Goal: Task Accomplishment & Management: Manage account settings

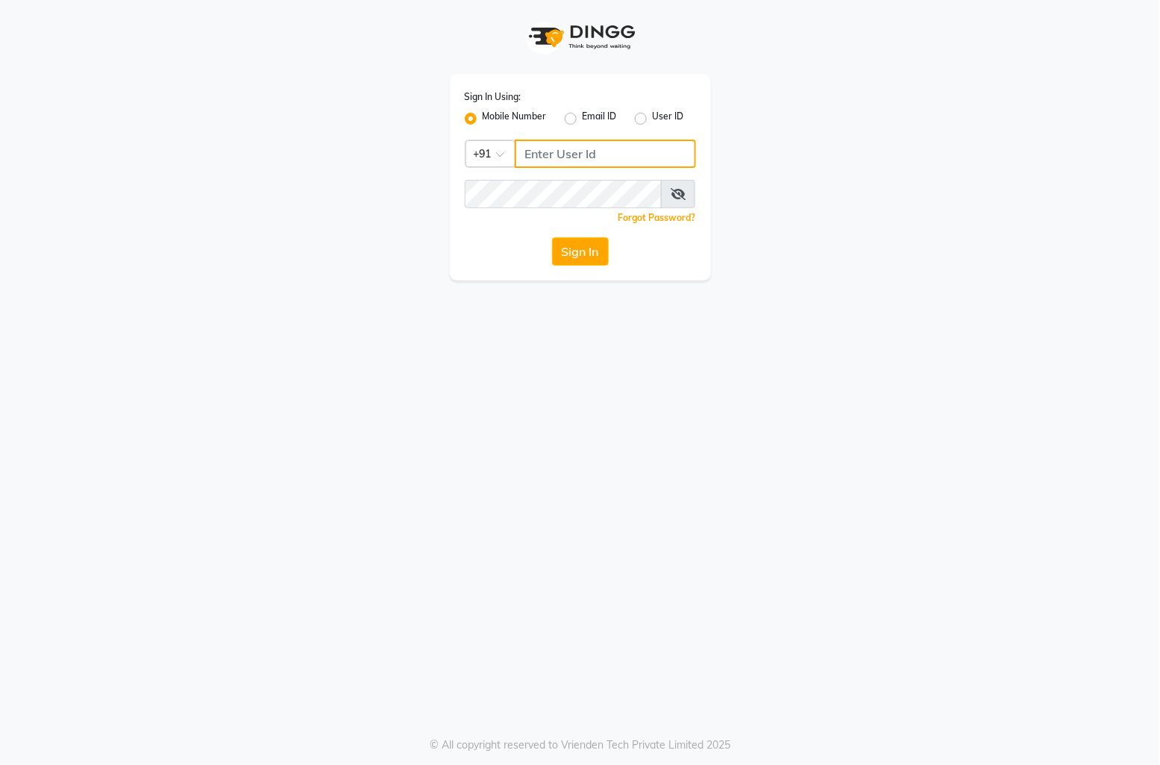
click at [575, 160] on input "Username" at bounding box center [605, 154] width 181 height 28
paste input "9667798641"
type input "9667798641"
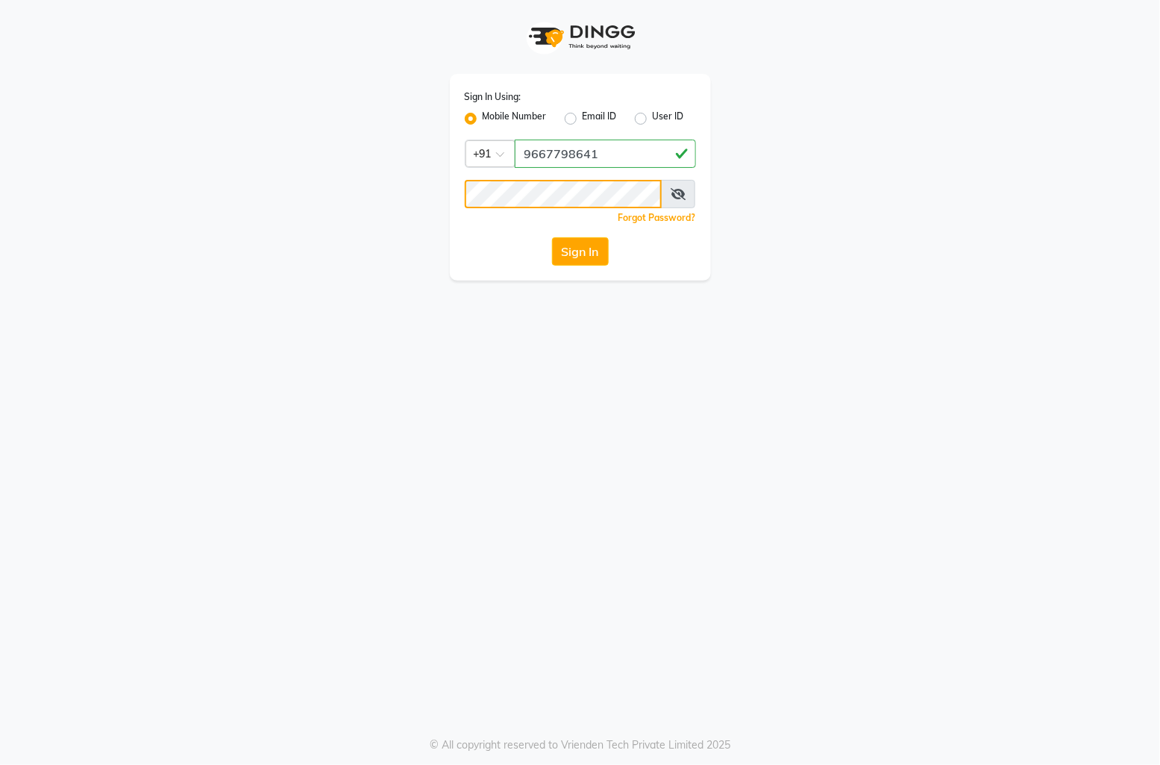
click at [552, 237] on button "Sign In" at bounding box center [580, 251] width 57 height 28
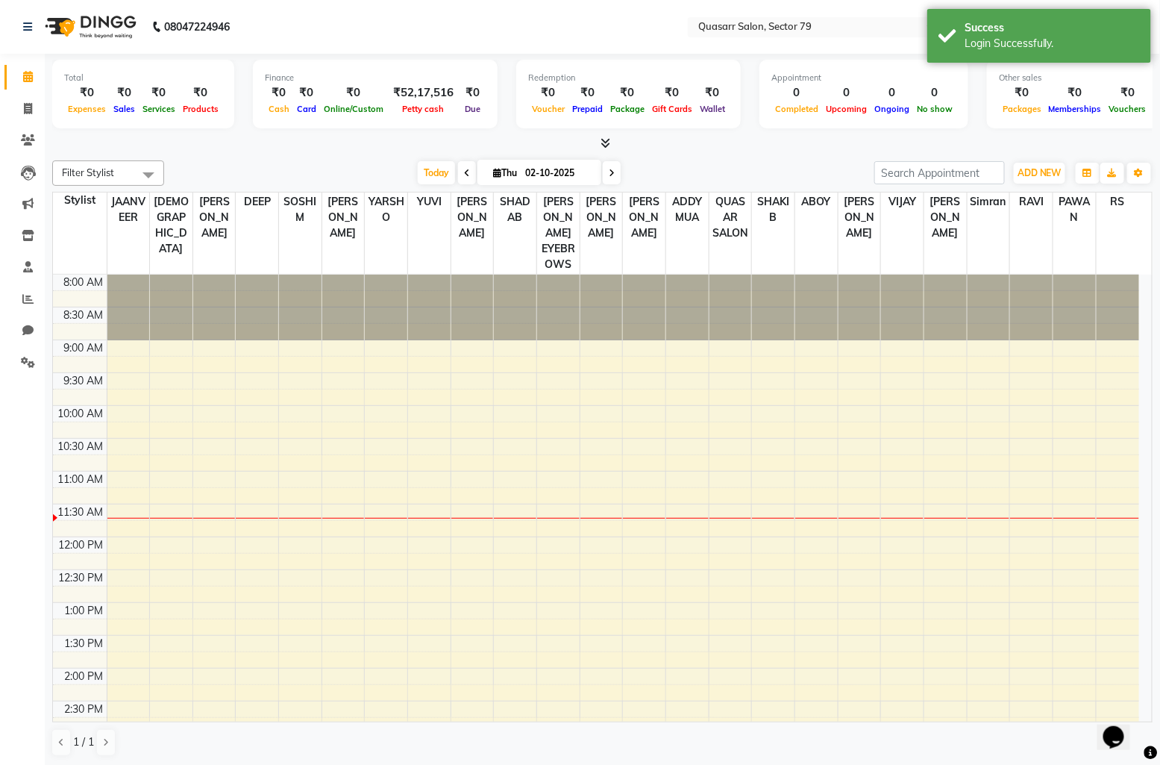
click at [24, 122] on li "Invoice" at bounding box center [22, 109] width 45 height 32
click at [28, 113] on icon at bounding box center [28, 108] width 8 height 11
select select "service"
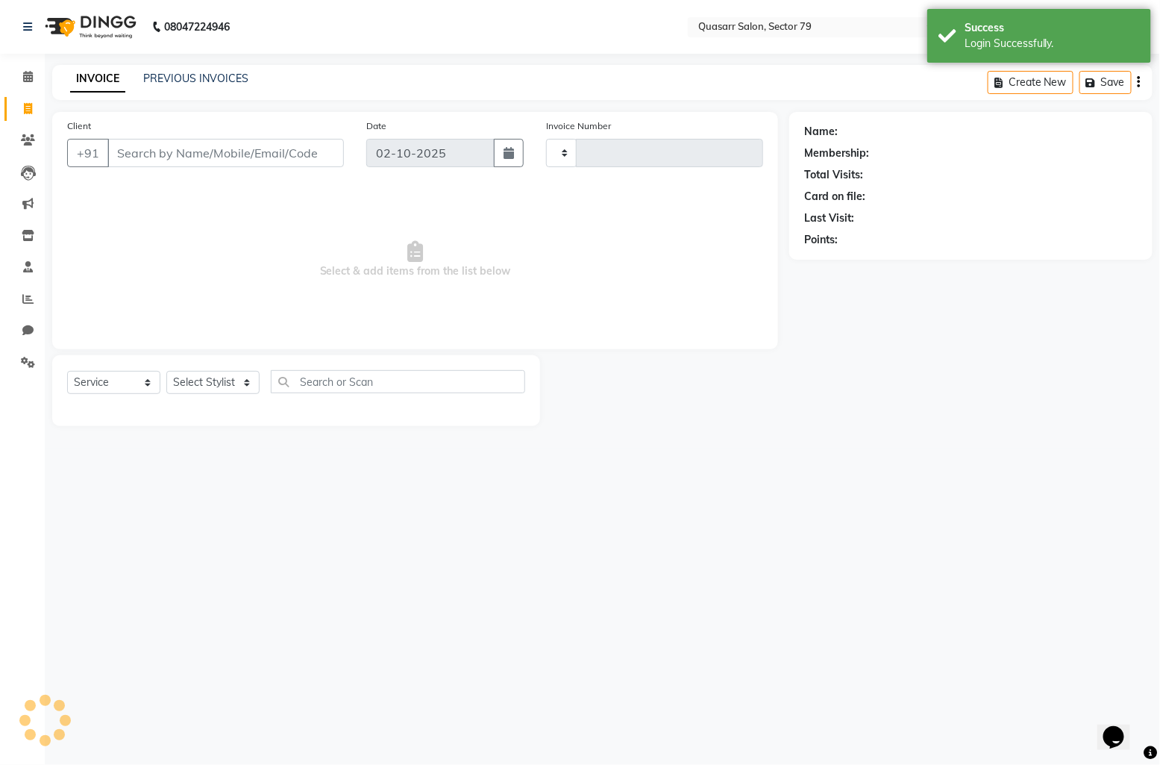
type input "4179"
select select "7231"
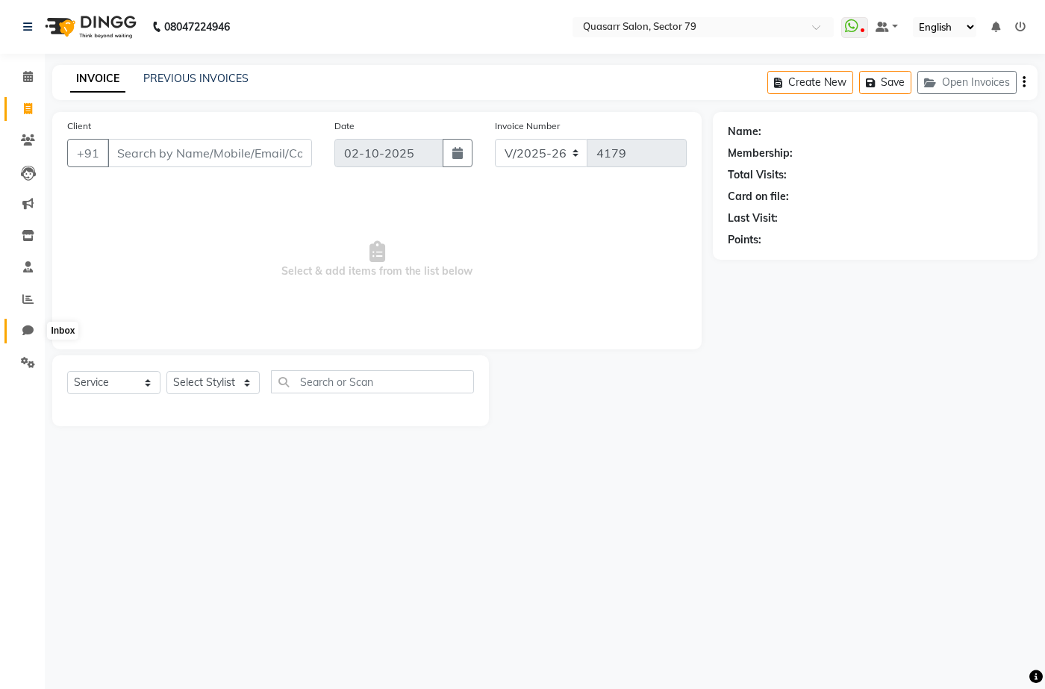
click at [27, 331] on icon at bounding box center [27, 330] width 11 height 11
select select "100"
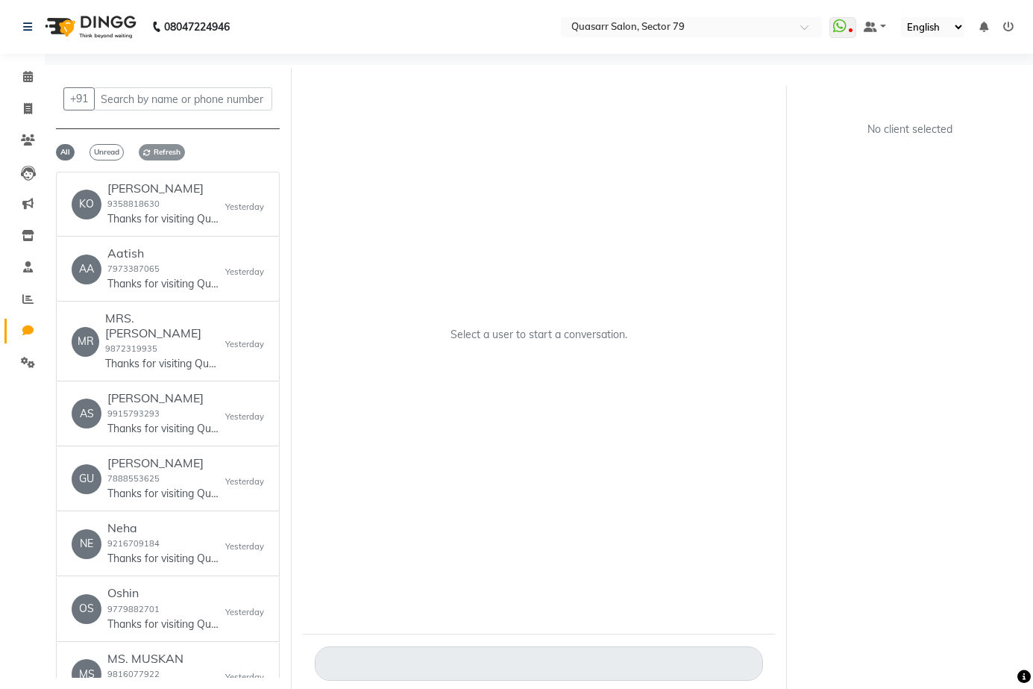
click at [172, 157] on span "Refresh" at bounding box center [162, 152] width 46 height 16
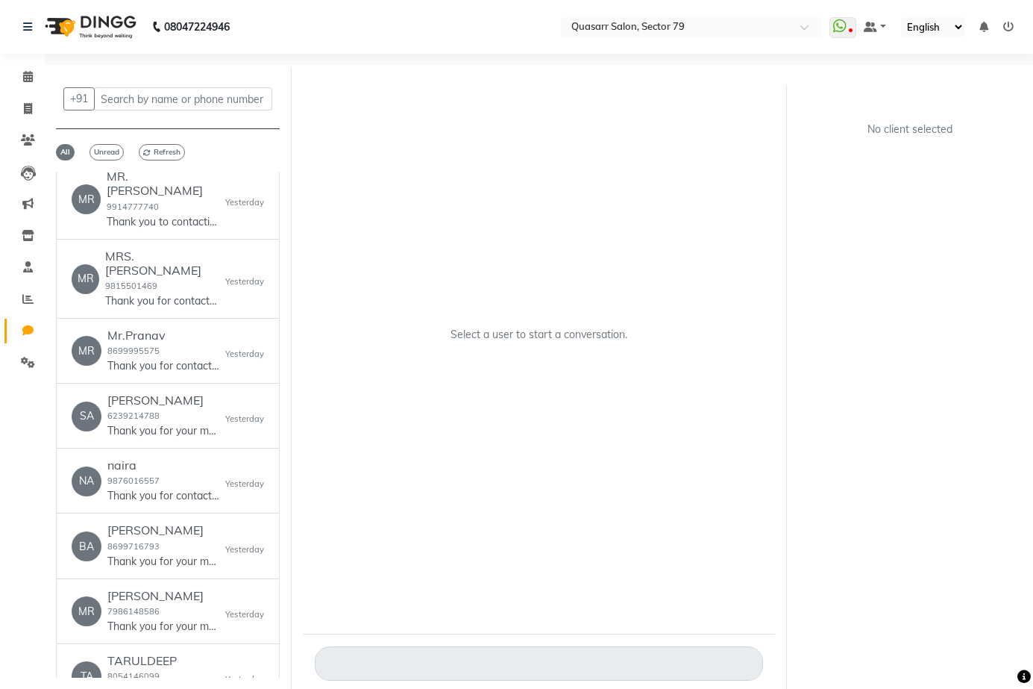
scroll to position [1567, 0]
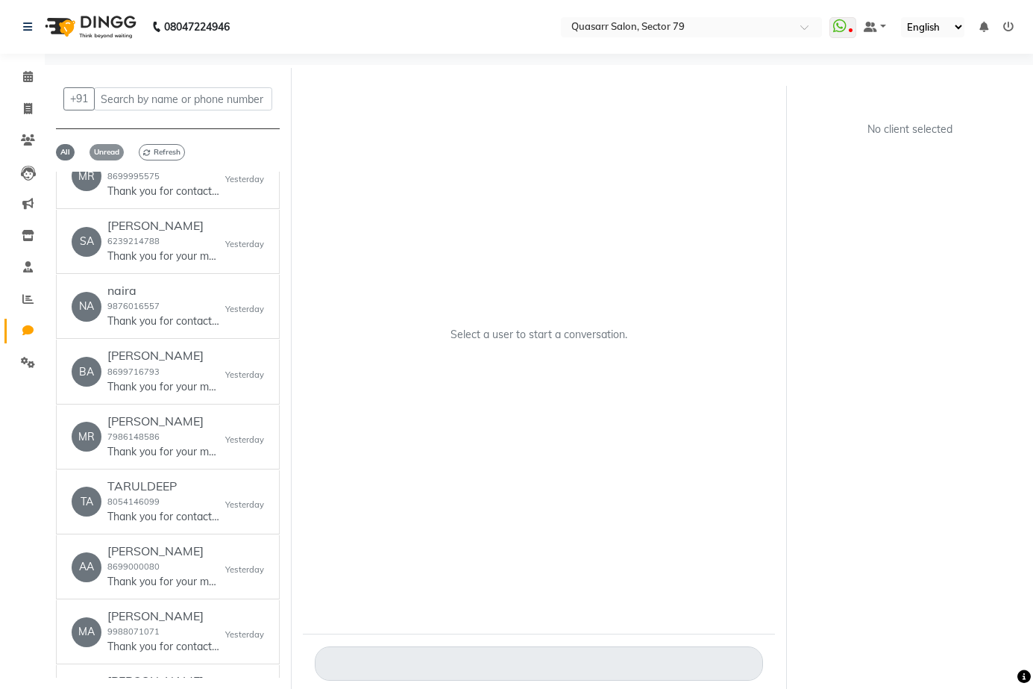
click at [111, 148] on span "Unread" at bounding box center [107, 152] width 34 height 16
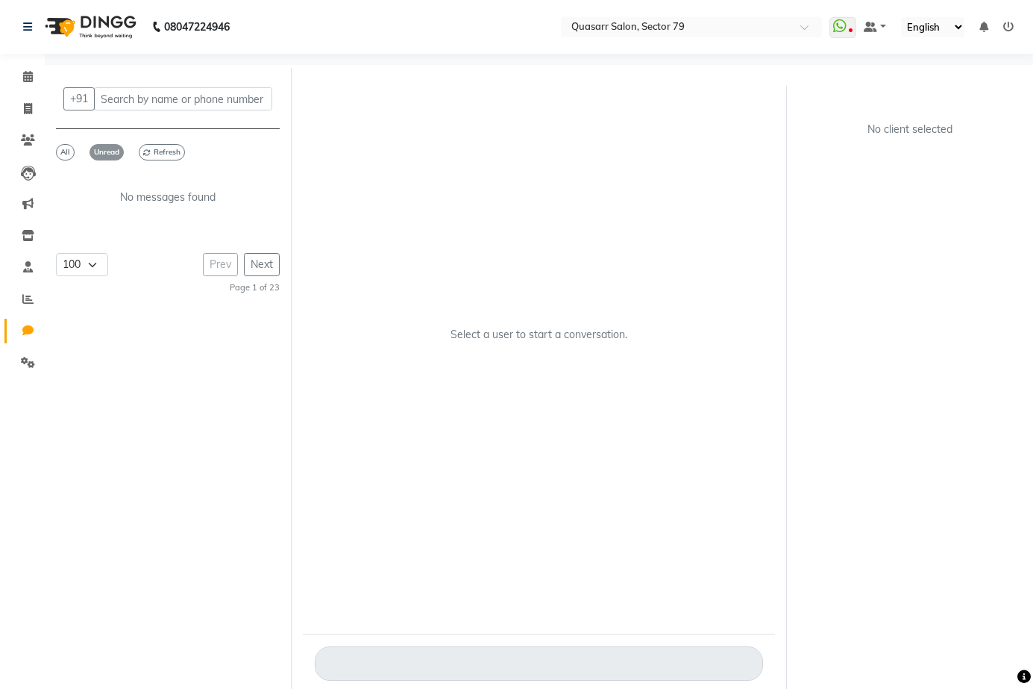
scroll to position [0, 0]
click at [158, 150] on span "Refresh" at bounding box center [162, 152] width 46 height 16
click at [59, 145] on span "All" at bounding box center [65, 152] width 19 height 16
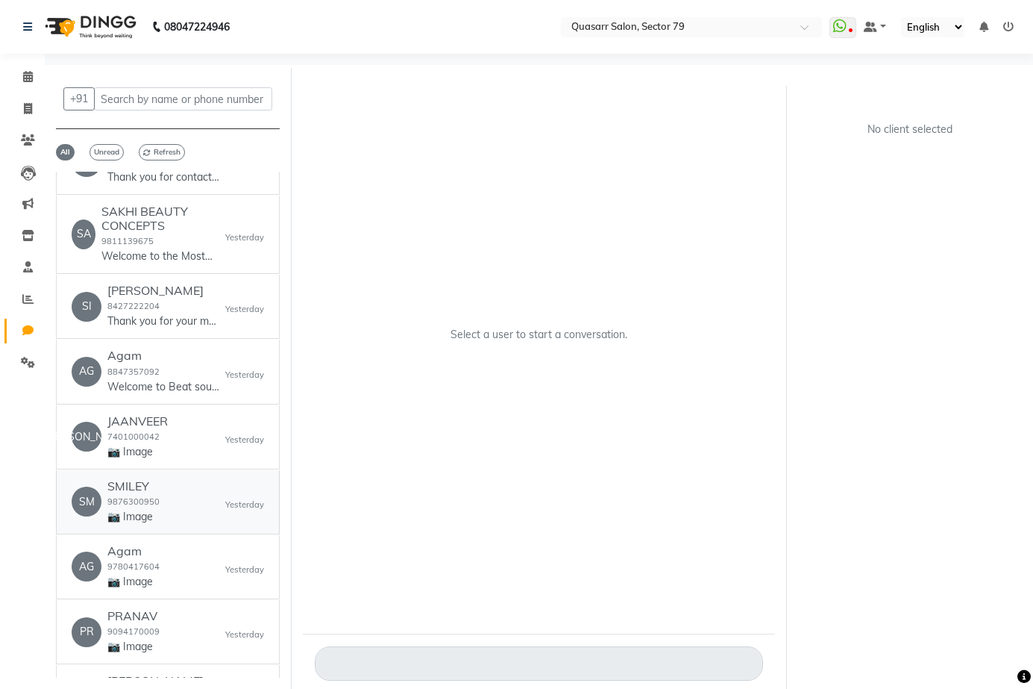
scroll to position [2164, 0]
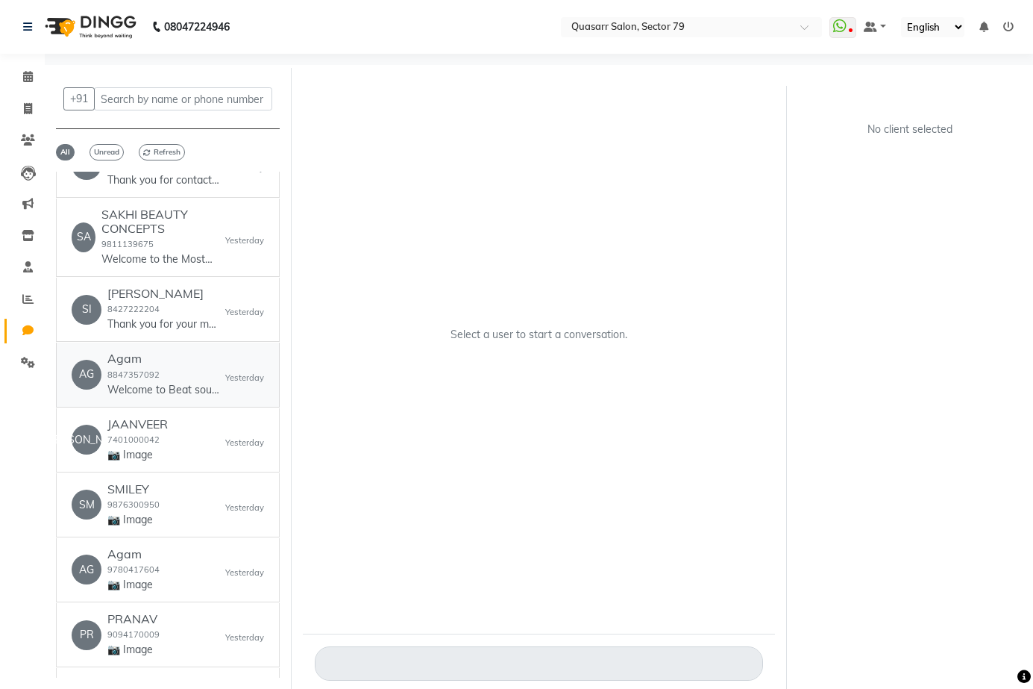
click at [201, 358] on div "[PERSON_NAME] 8847357092 Welcome to Beat soul Music! We look forward to working…" at bounding box center [163, 374] width 112 height 46
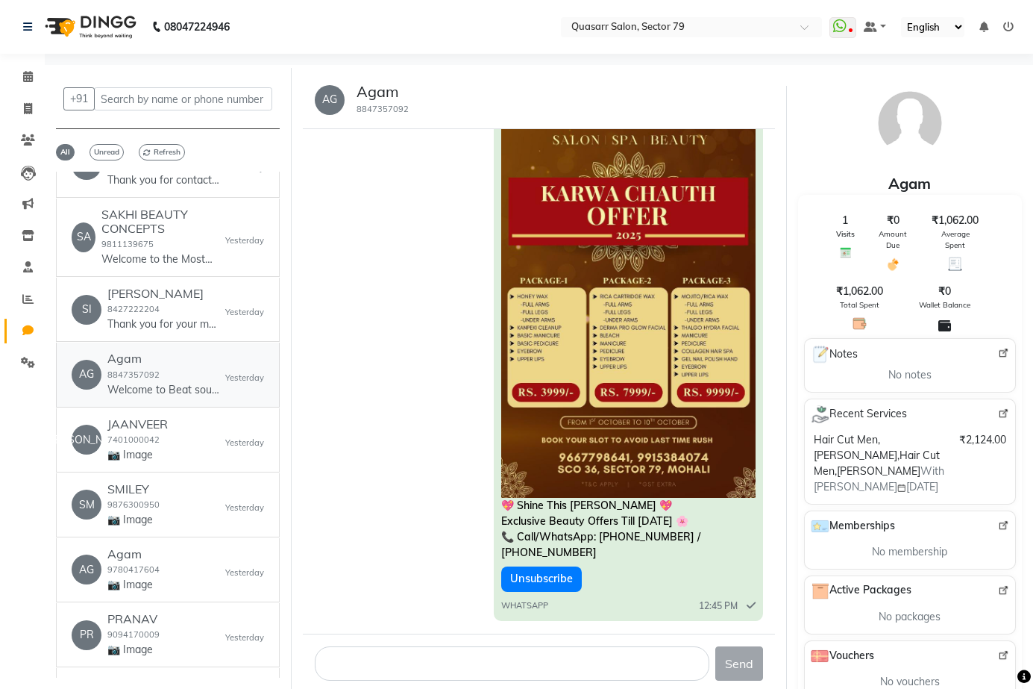
scroll to position [212, 0]
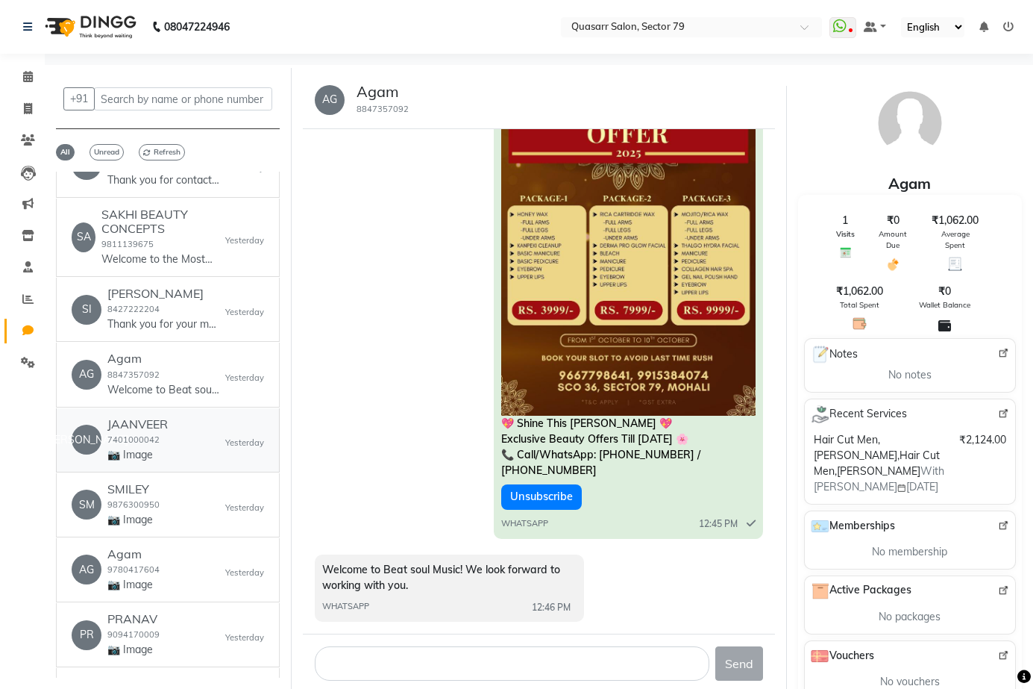
click at [144, 434] on small "7401000042" at bounding box center [133, 439] width 52 height 10
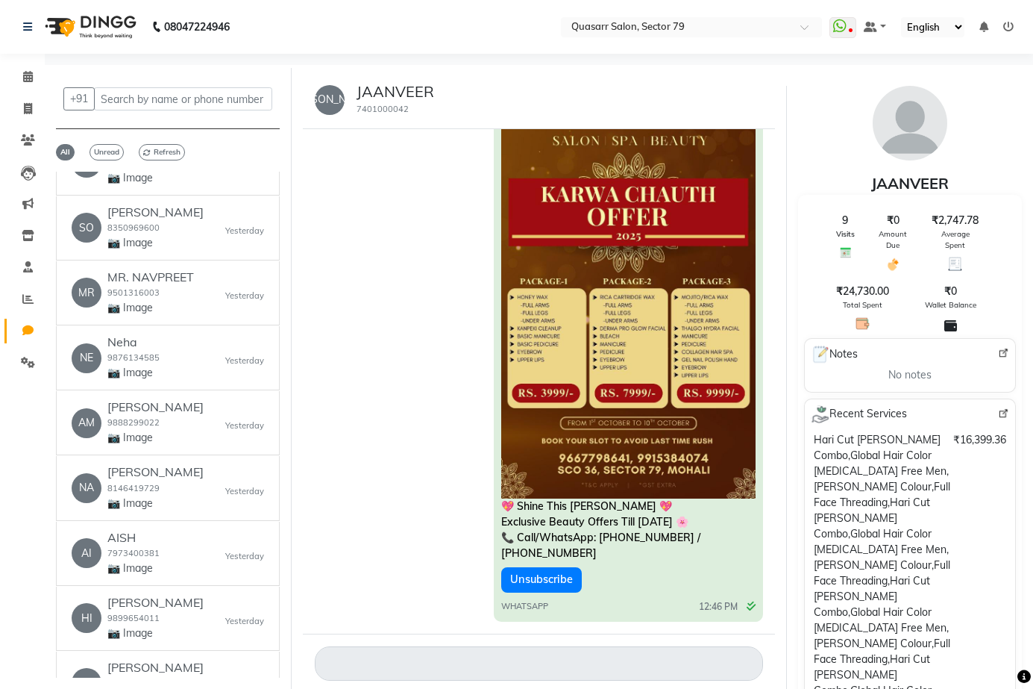
scroll to position [6117, 0]
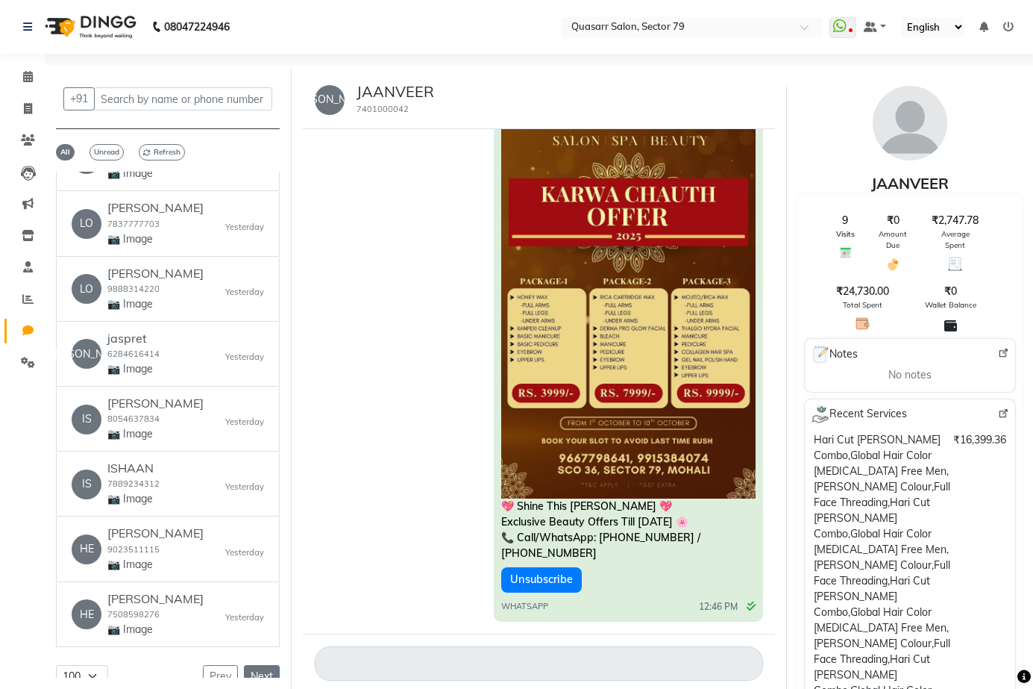
click at [252, 665] on button "Next" at bounding box center [262, 676] width 36 height 23
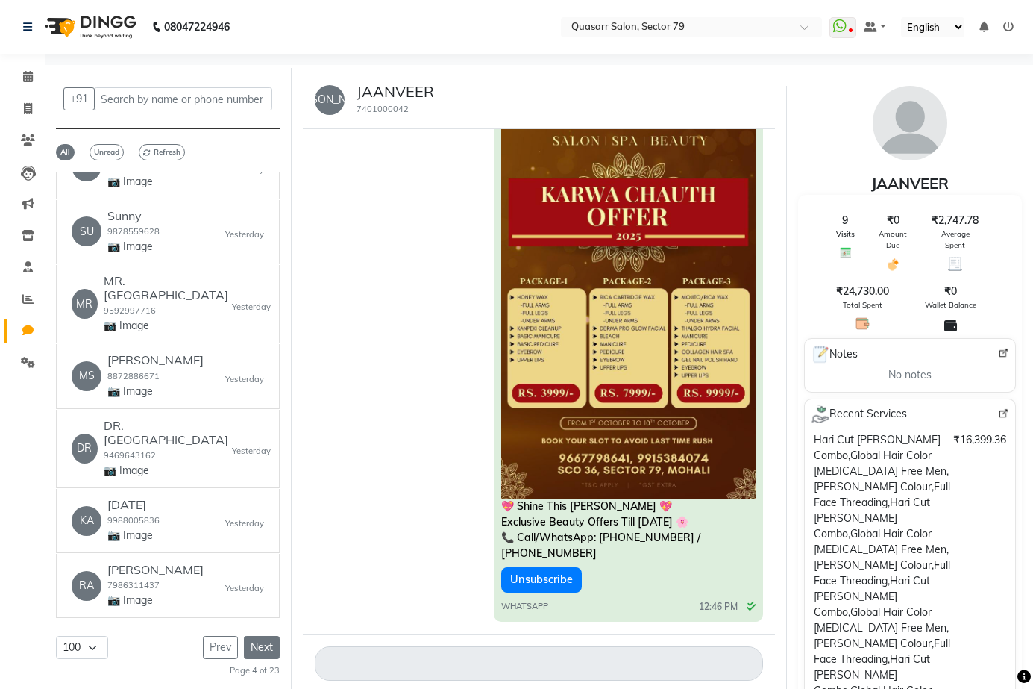
click at [252, 645] on button "Next" at bounding box center [262, 647] width 36 height 23
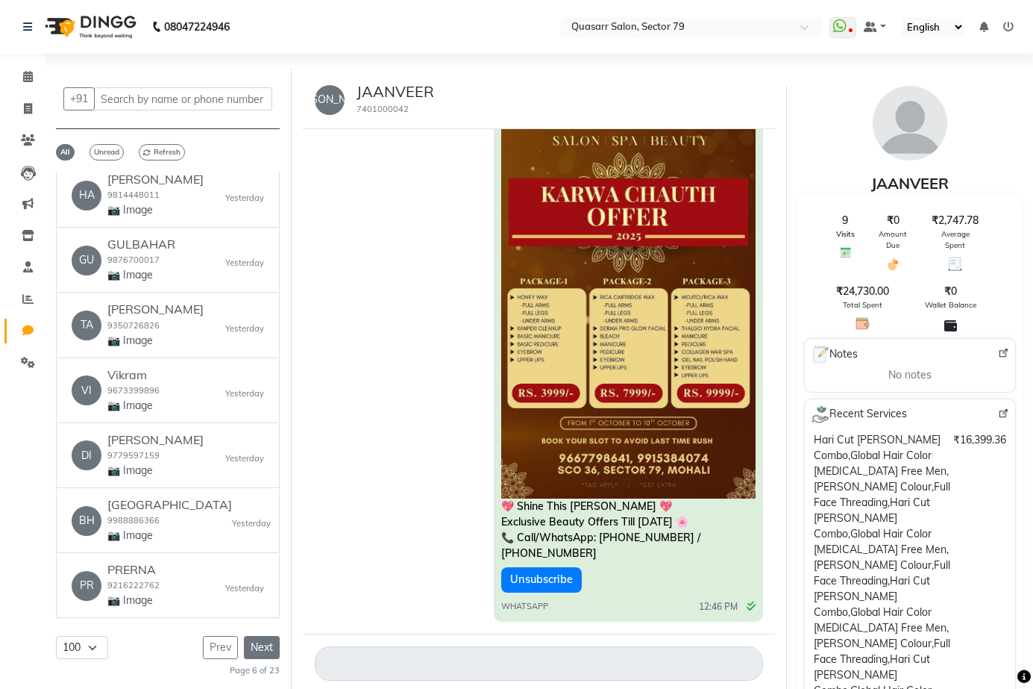
click at [252, 645] on button "Next" at bounding box center [262, 647] width 36 height 23
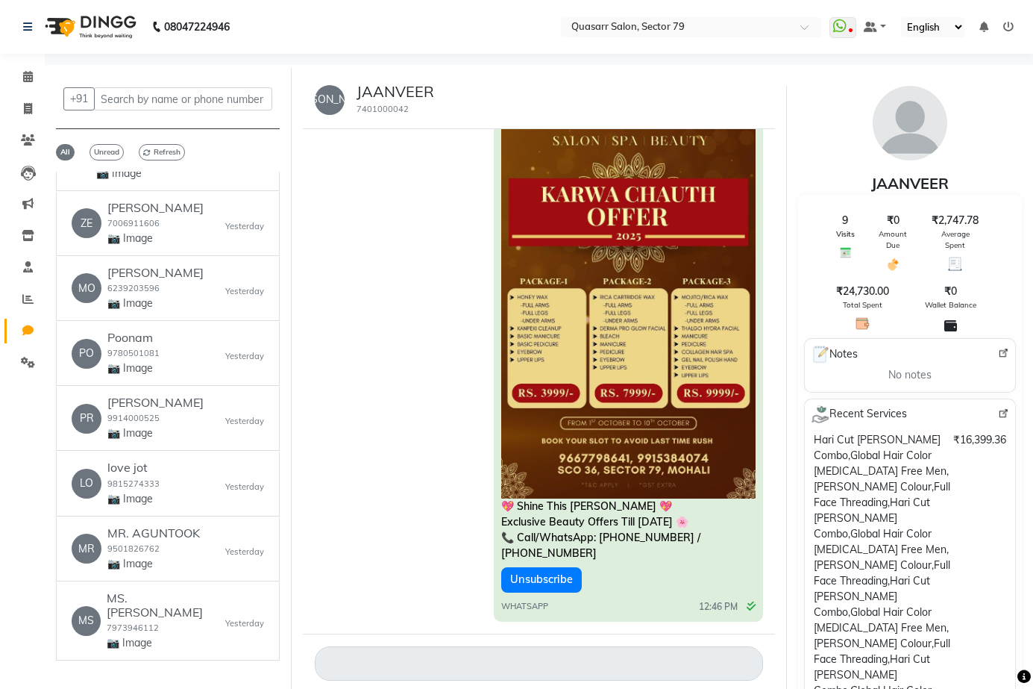
click at [252, 678] on button "Next" at bounding box center [262, 689] width 36 height 23
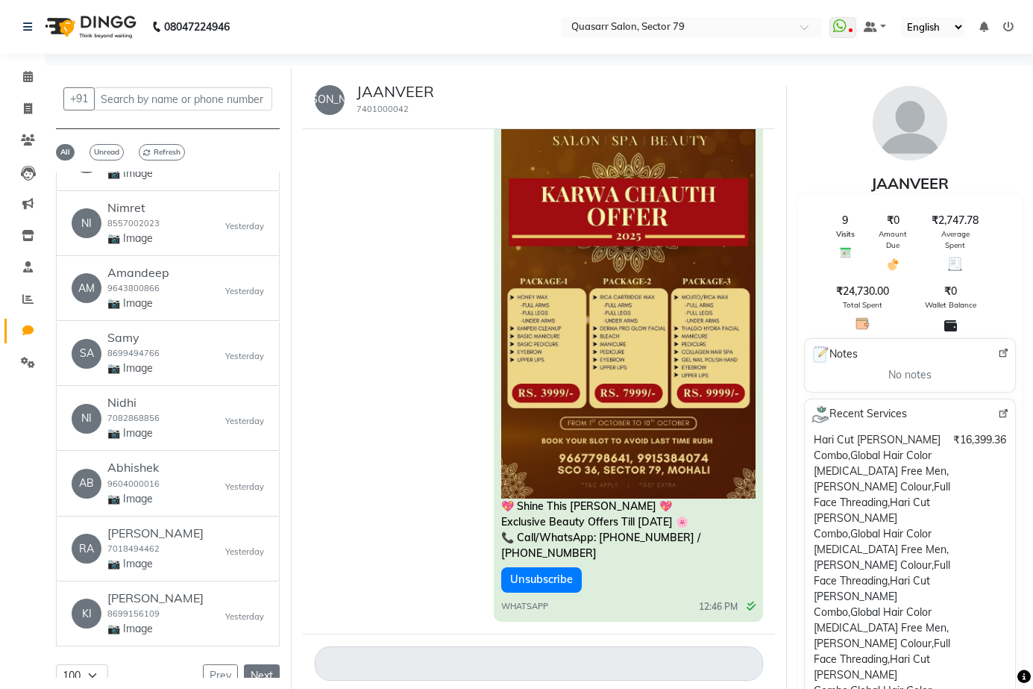
click at [252, 664] on button "Next" at bounding box center [262, 675] width 36 height 23
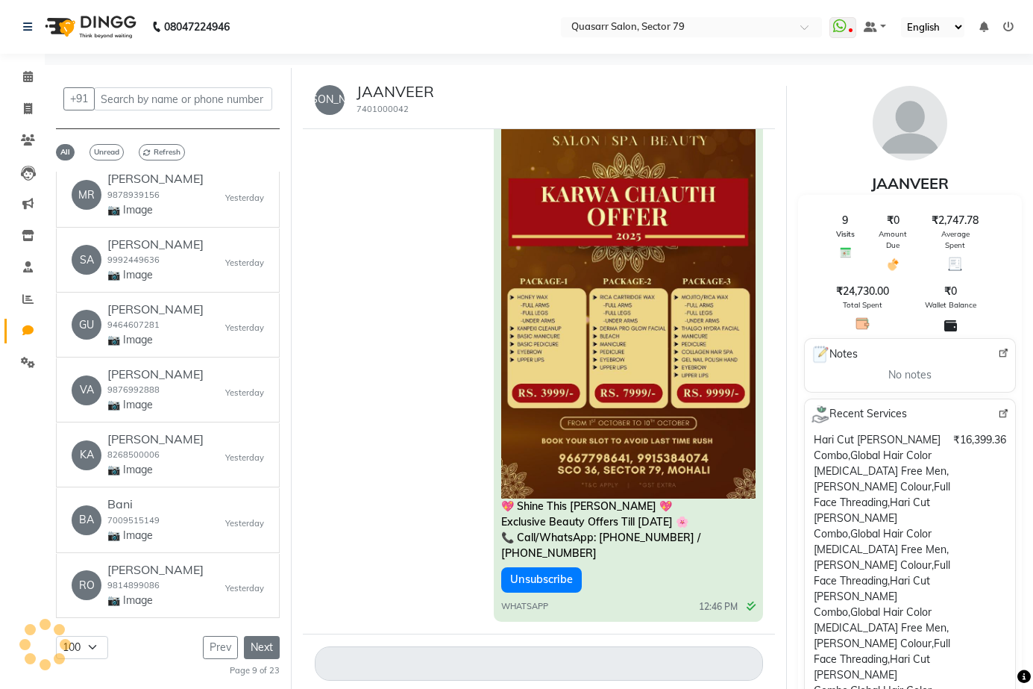
click at [252, 645] on button "Next" at bounding box center [262, 647] width 36 height 23
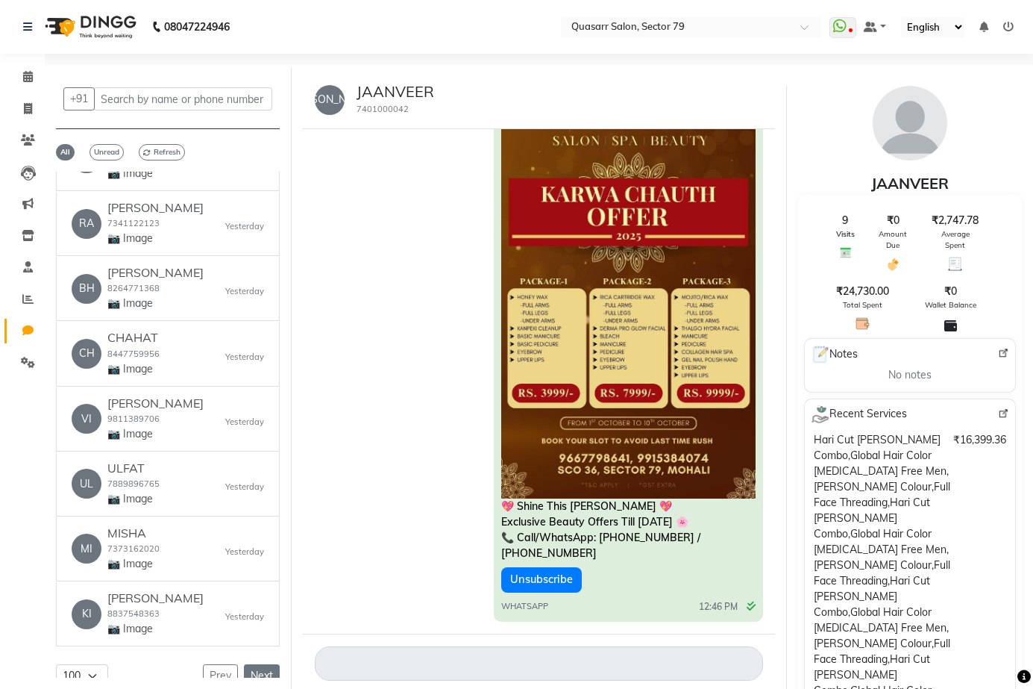
click at [252, 664] on button "Next" at bounding box center [262, 675] width 36 height 23
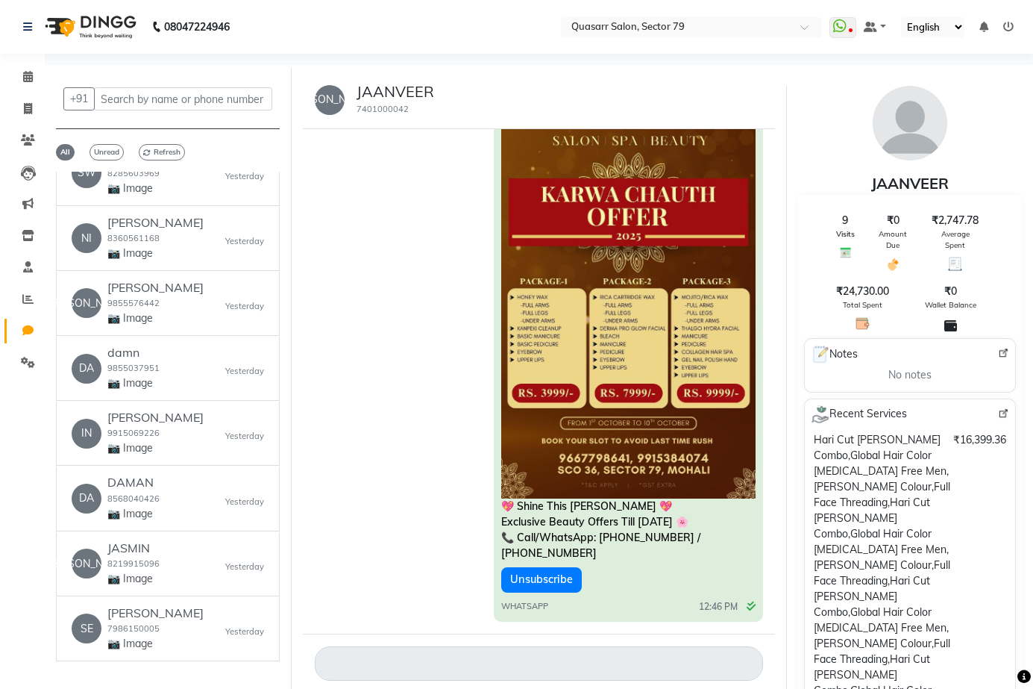
click at [252, 679] on button "Next" at bounding box center [262, 690] width 36 height 23
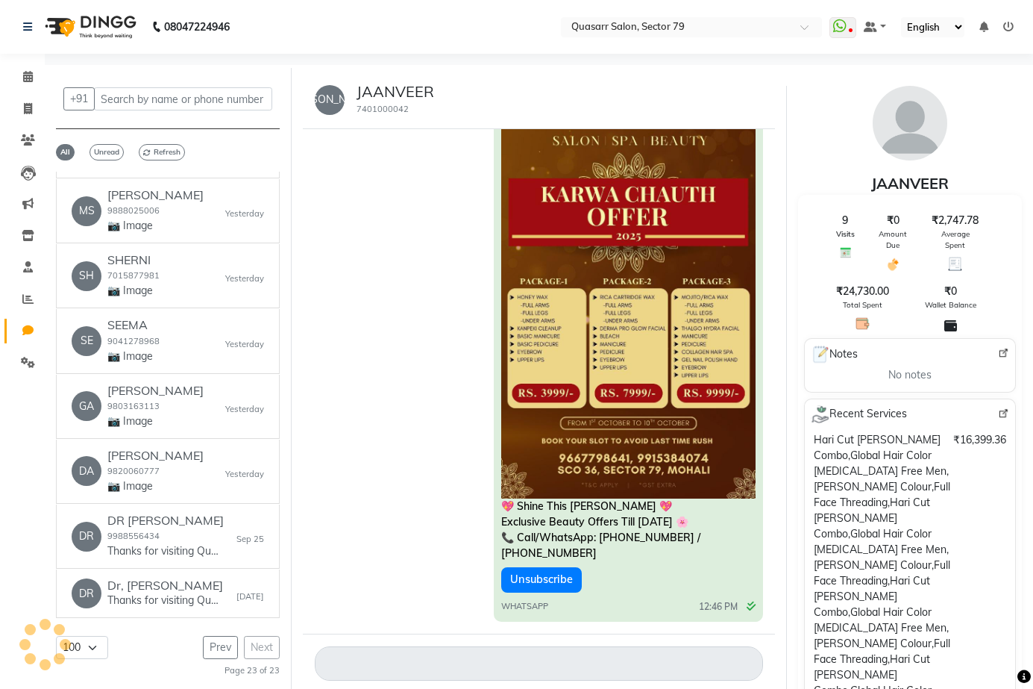
scroll to position [984, 0]
click at [252, 645] on div "Prev Next" at bounding box center [241, 647] width 77 height 23
click at [204, 578] on link "DR Dr, [PERSON_NAME] Thanks for visiting Quasarr Salon. Your bill amount is 120…" at bounding box center [168, 593] width 224 height 49
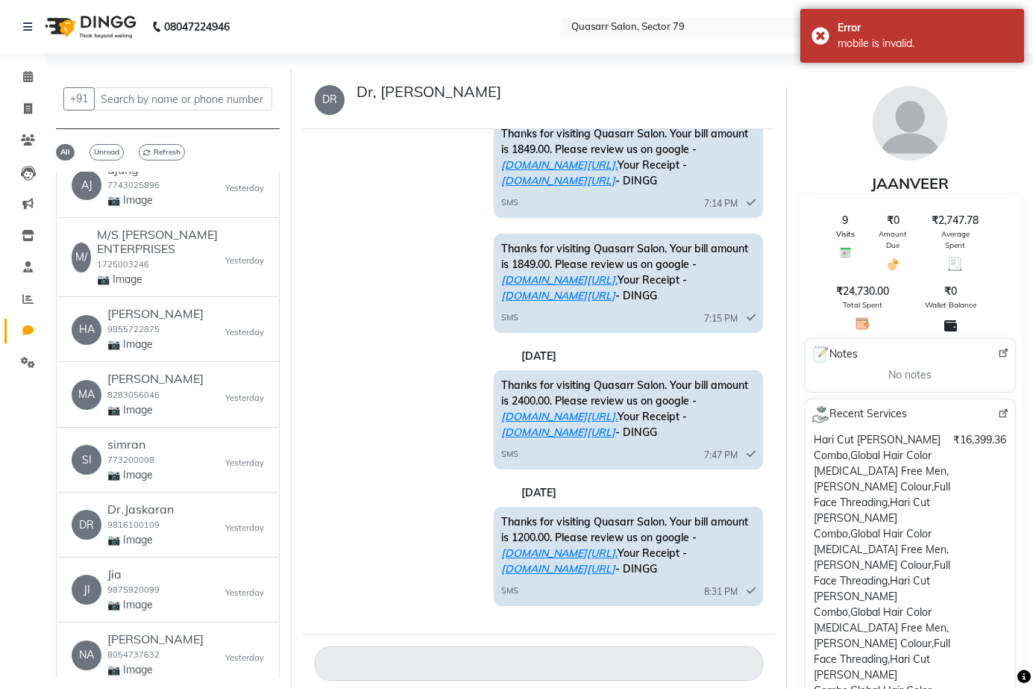
scroll to position [0, 0]
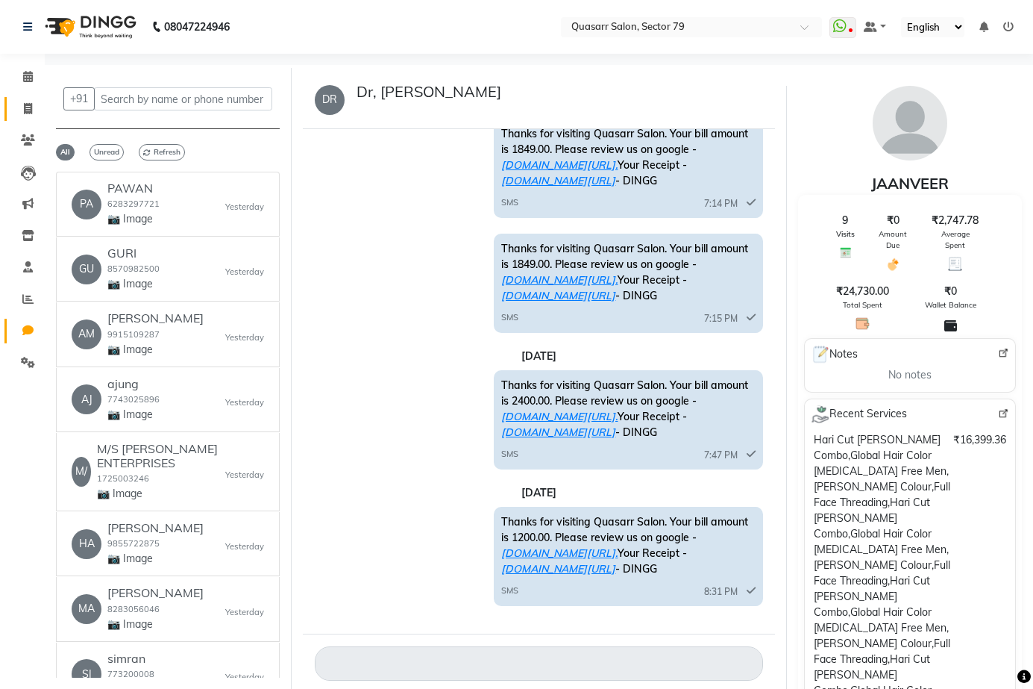
click at [29, 117] on link "Invoice" at bounding box center [22, 109] width 36 height 25
select select "service"
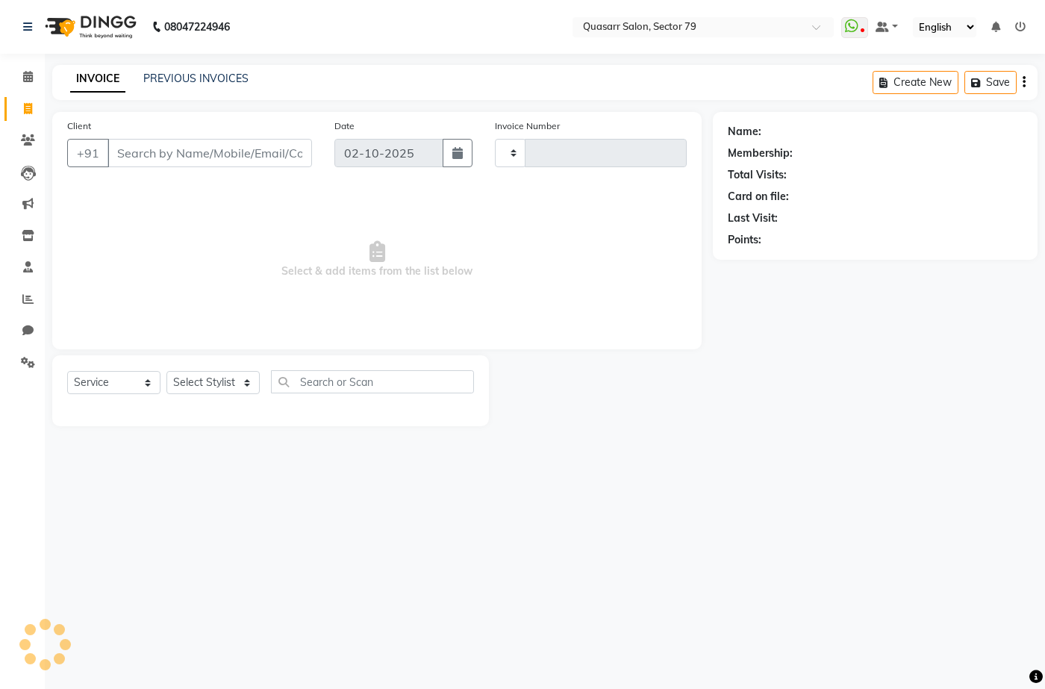
type input "4179"
select select "7231"
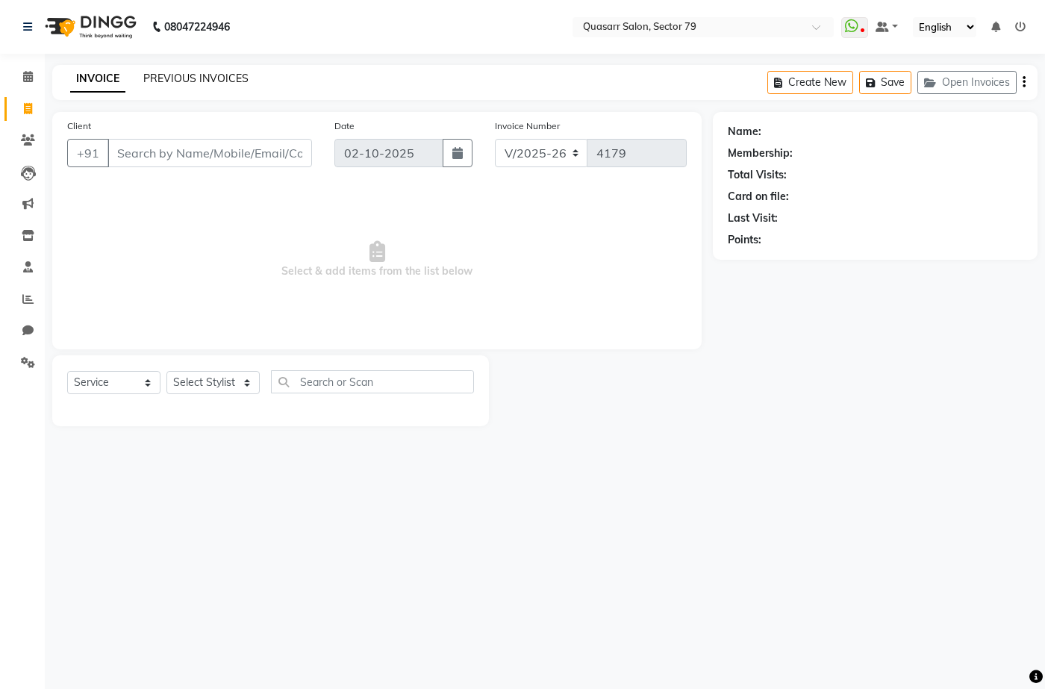
click at [219, 81] on link "PREVIOUS INVOICES" at bounding box center [195, 78] width 105 height 13
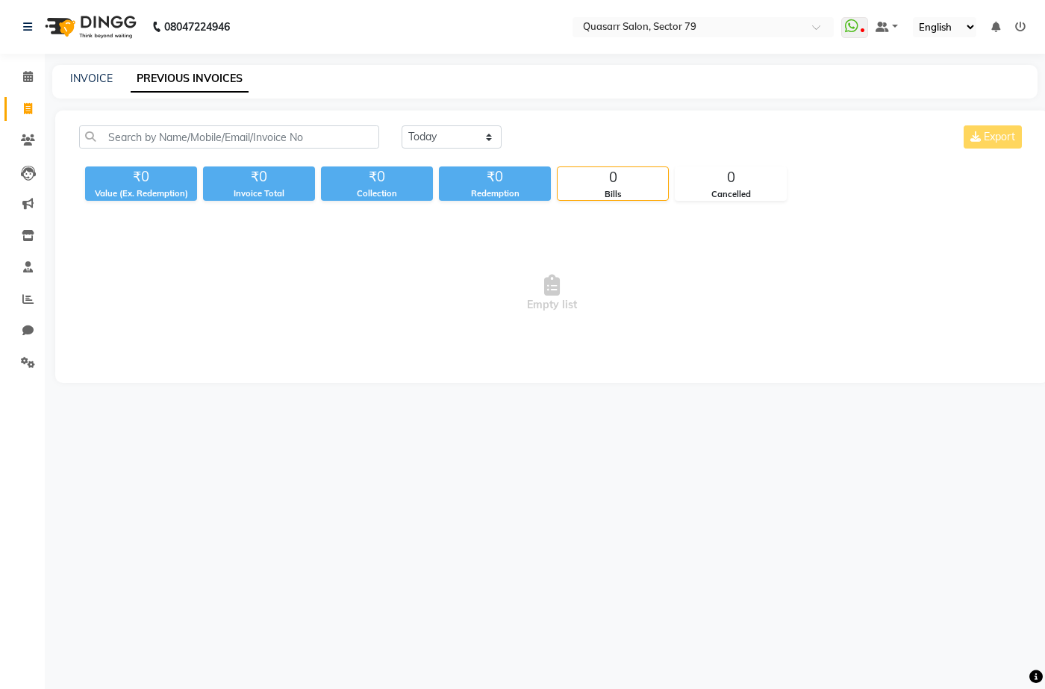
click at [113, 79] on div "INVOICE PREVIOUS INVOICES" at bounding box center [535, 79] width 967 height 16
click at [93, 63] on div "08047224946 Select Location × Quasarr Salon, Sector 79 WhatsApp Status ✕ Status…" at bounding box center [522, 344] width 1045 height 689
click at [93, 74] on link "INVOICE" at bounding box center [91, 78] width 43 height 13
select select "service"
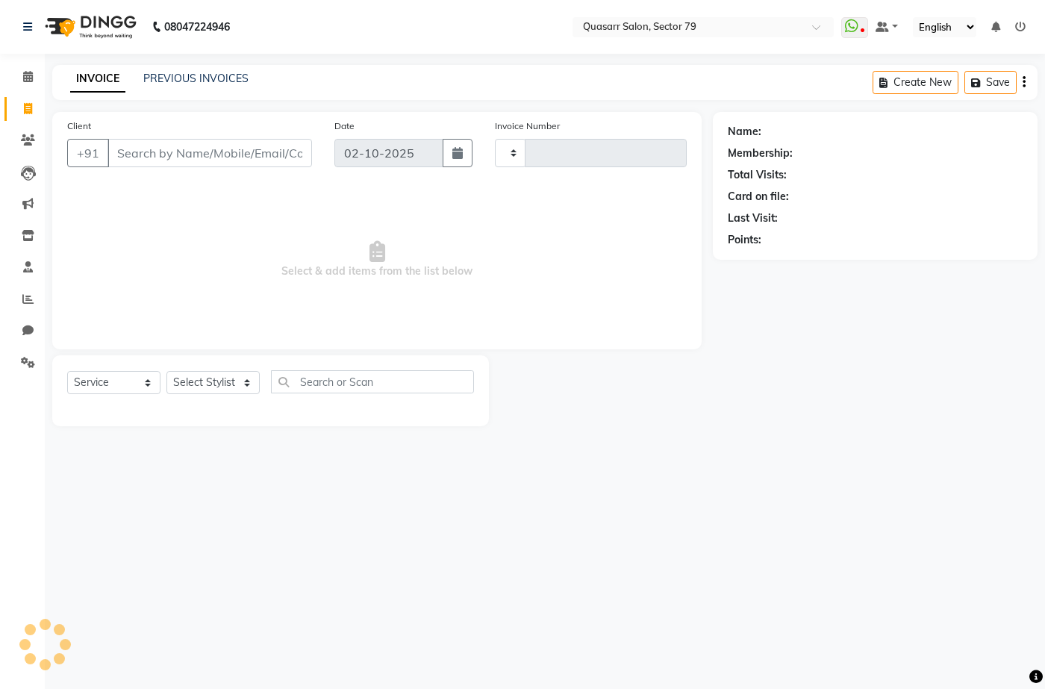
type input "4179"
select select "7231"
click at [169, 156] on input "Client" at bounding box center [209, 153] width 204 height 28
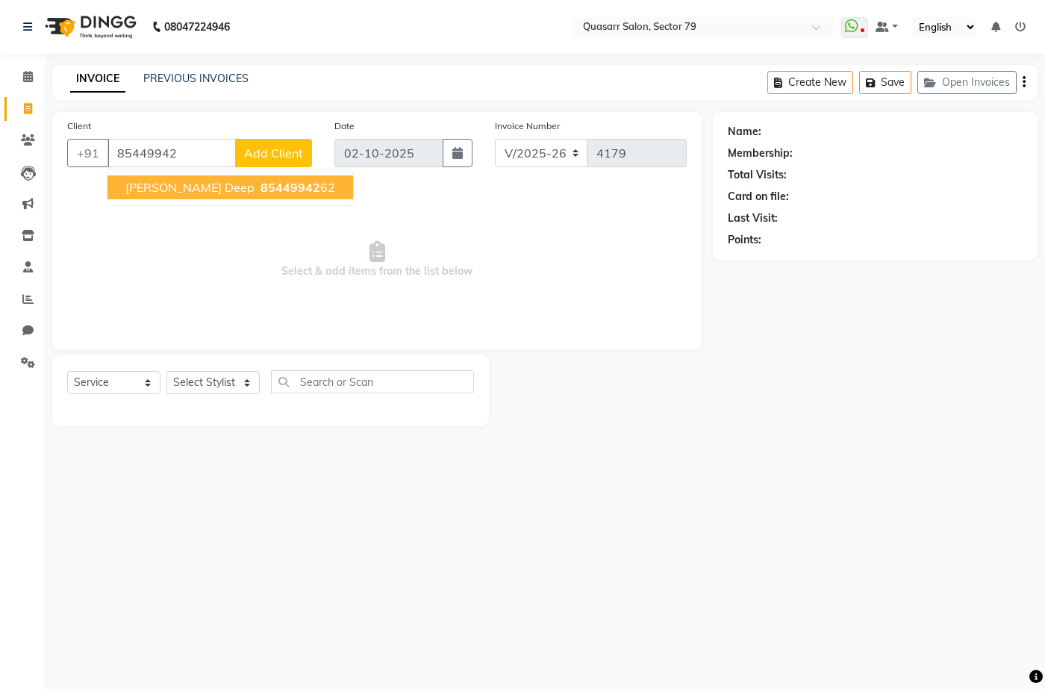
click at [194, 189] on span "[PERSON_NAME] deep" at bounding box center [189, 187] width 129 height 15
type input "8544994262"
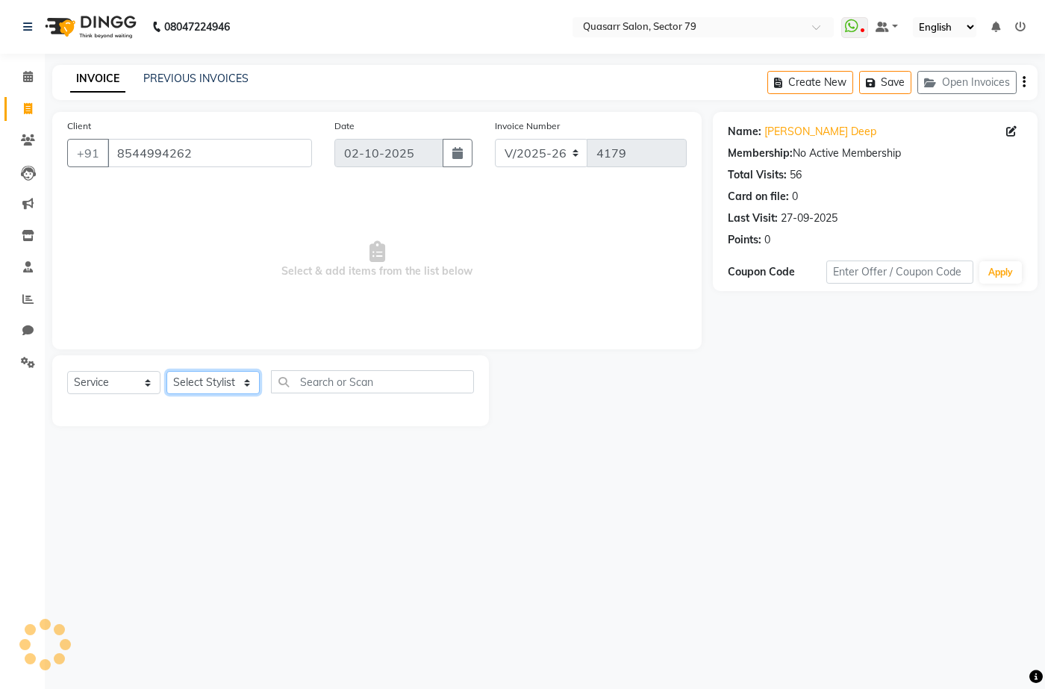
click at [234, 387] on select "Select Stylist ABOY ADDY MUA Aruna [PERSON_NAME] DEEP [PERSON_NAME] [PERSON_NAM…" at bounding box center [212, 382] width 93 height 23
select select "61610"
click at [166, 371] on select "Select Stylist ABOY ADDY MUA Aruna [PERSON_NAME] DEEP [PERSON_NAME] [PERSON_NAM…" at bounding box center [212, 382] width 93 height 23
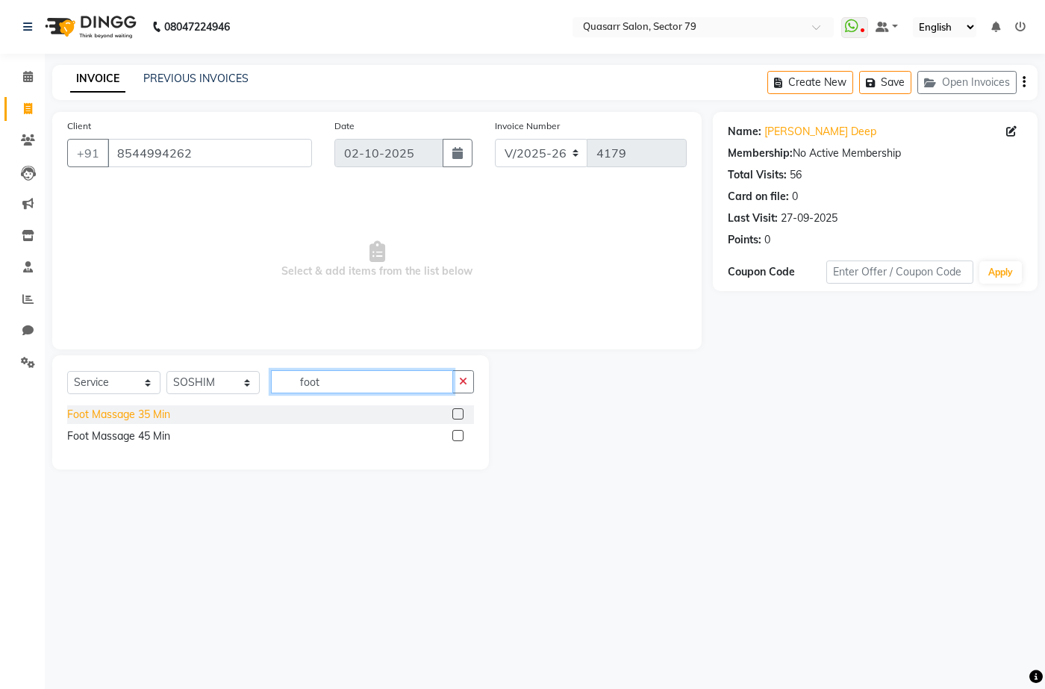
type input "foot"
click at [86, 416] on div "Foot Massage 35 Min" at bounding box center [118, 415] width 103 height 16
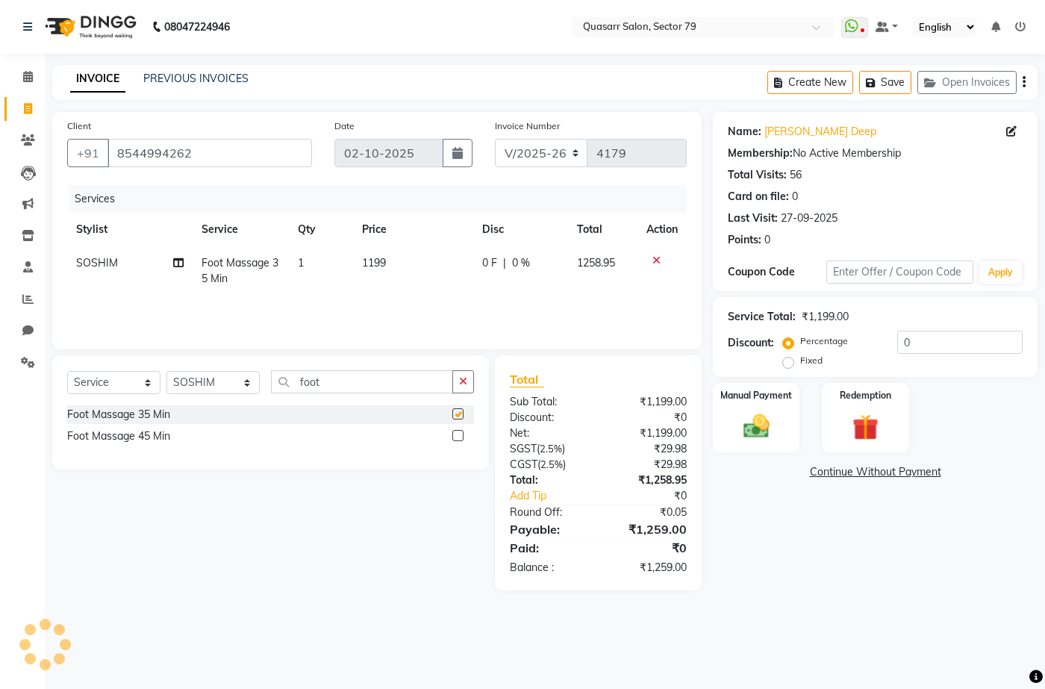
checkbox input "false"
click at [464, 379] on icon "button" at bounding box center [463, 381] width 8 height 10
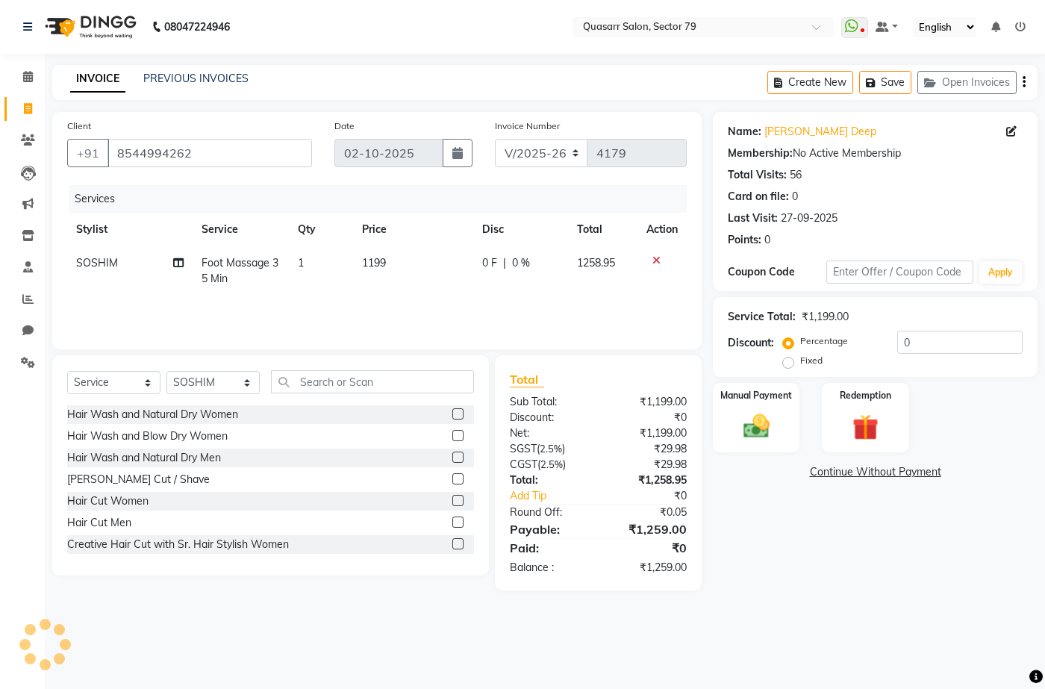
click at [413, 289] on td "1199" at bounding box center [413, 270] width 120 height 49
select select "61610"
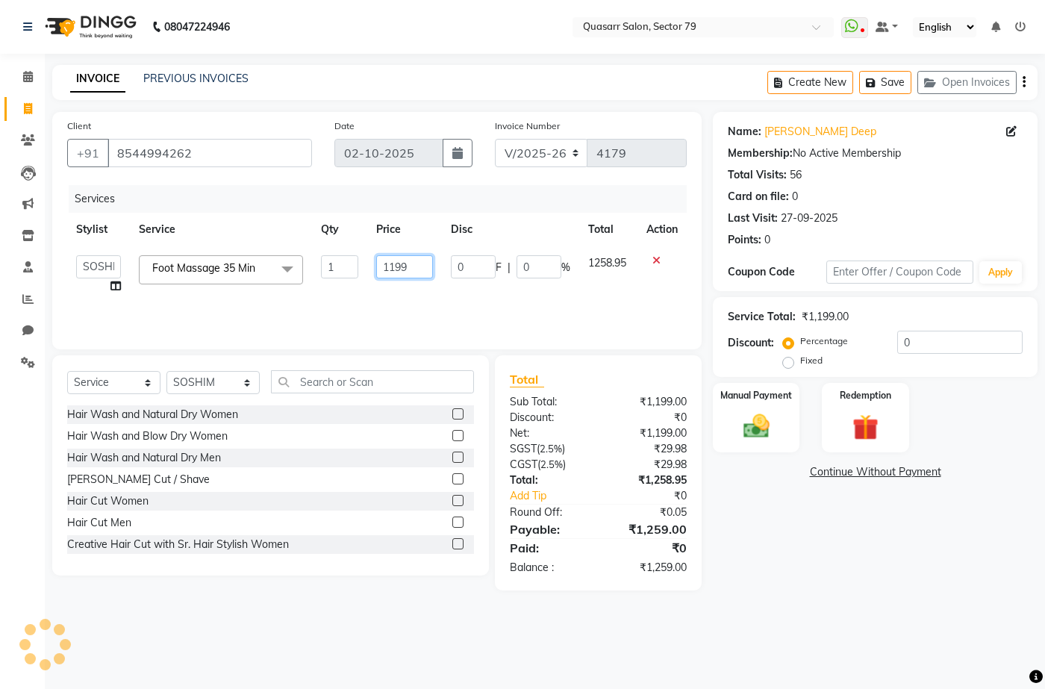
click at [397, 271] on input "1199" at bounding box center [404, 266] width 57 height 23
type input "1000"
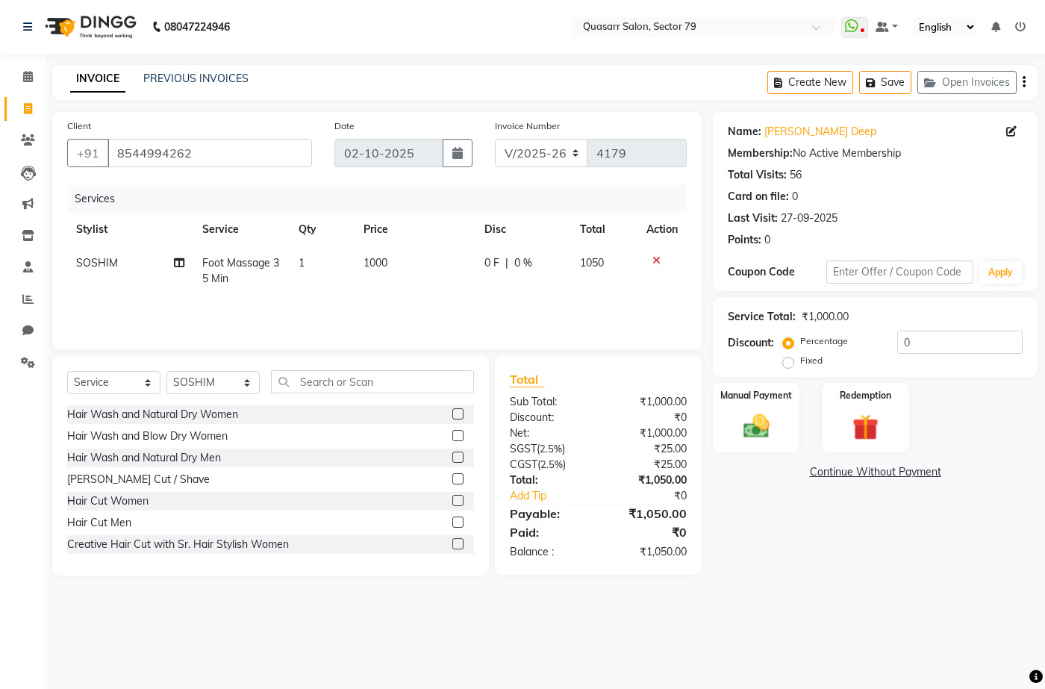
click at [398, 294] on td "1000" at bounding box center [415, 270] width 122 height 49
select select "61610"
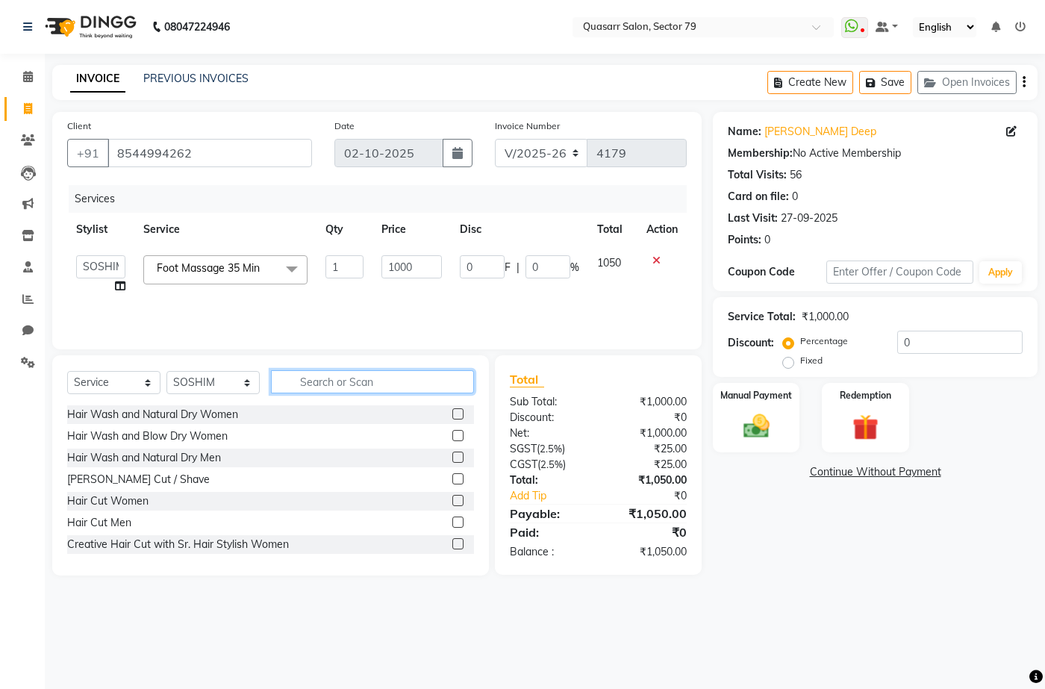
click at [301, 376] on input "text" at bounding box center [372, 381] width 203 height 23
click at [229, 380] on select "Select Stylist ABOY ADDY MUA Aruna [PERSON_NAME] DEEP [PERSON_NAME] [PERSON_NAM…" at bounding box center [212, 382] width 93 height 23
select select "61618"
click at [166, 371] on select "Select Stylist ABOY ADDY MUA Aruna [PERSON_NAME] DEEP [PERSON_NAME] [PERSON_NAM…" at bounding box center [212, 382] width 93 height 23
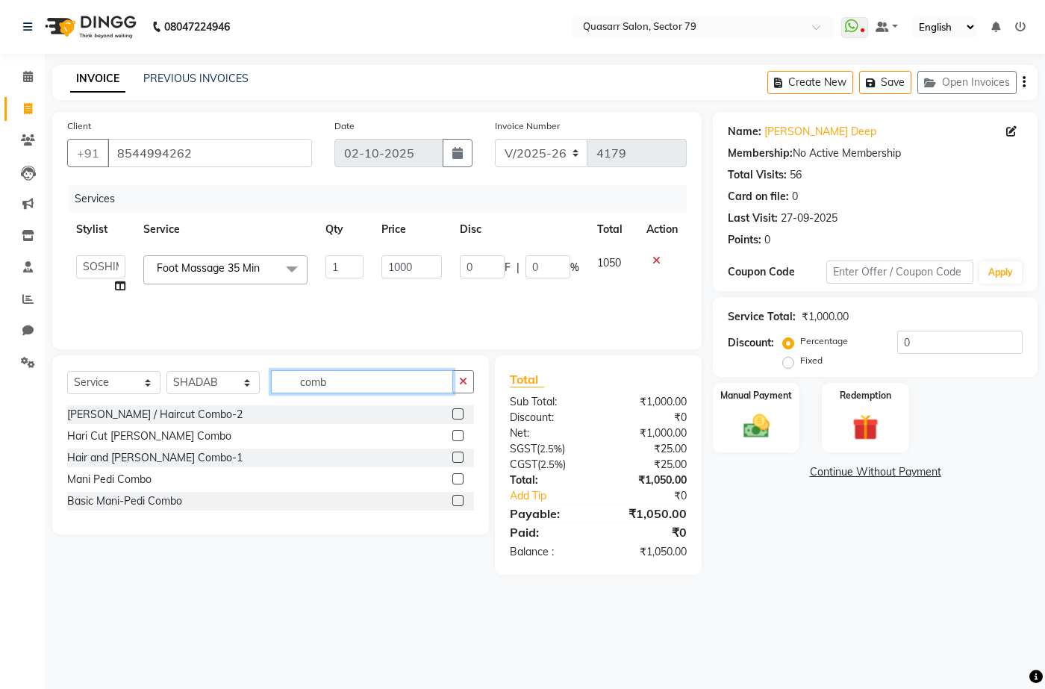
type input "comb"
click at [178, 434] on div "Hari Cut [PERSON_NAME] Combo" at bounding box center [270, 436] width 407 height 19
click at [169, 437] on div "Hari Cut [PERSON_NAME] Combo" at bounding box center [149, 436] width 164 height 16
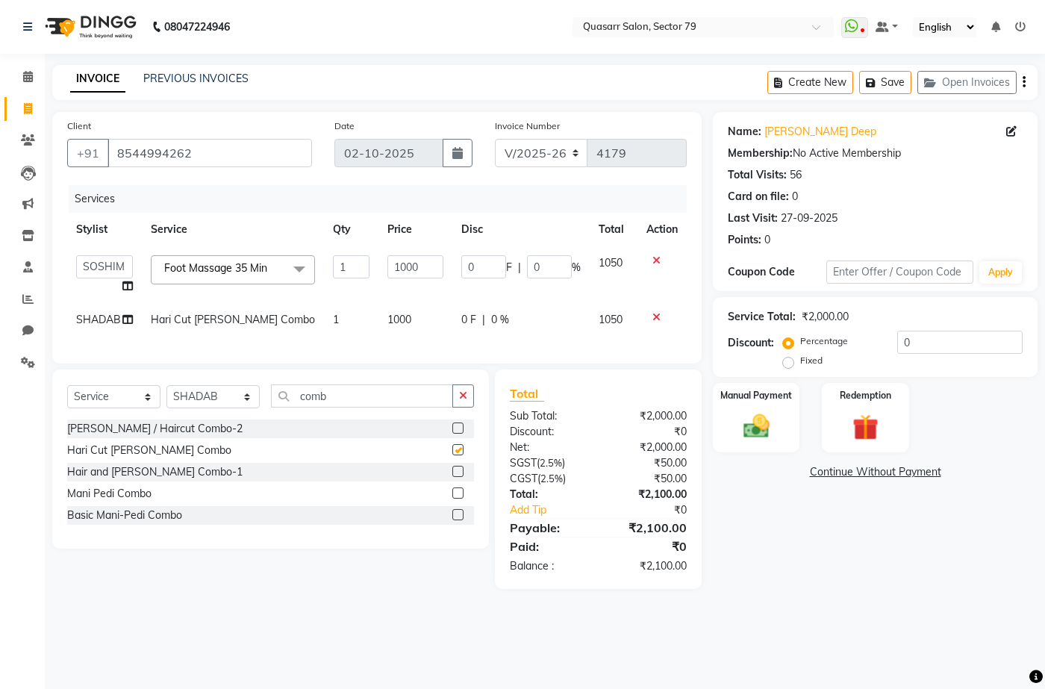
checkbox input "false"
click at [470, 407] on button "button" at bounding box center [463, 395] width 22 height 23
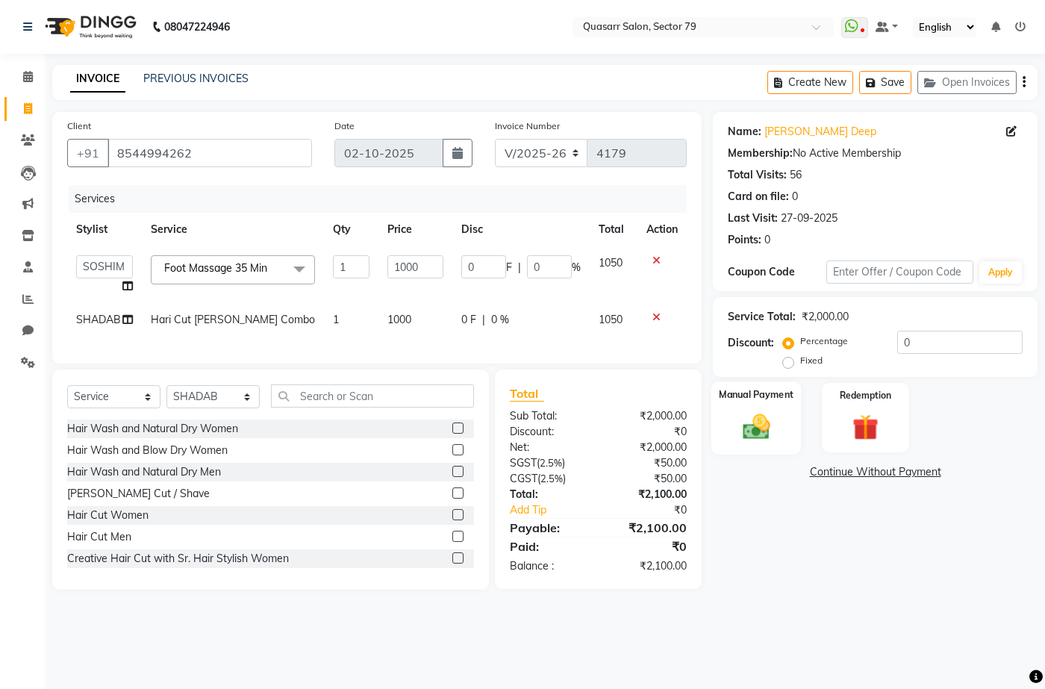
click at [779, 417] on div "Manual Payment" at bounding box center [756, 417] width 90 height 72
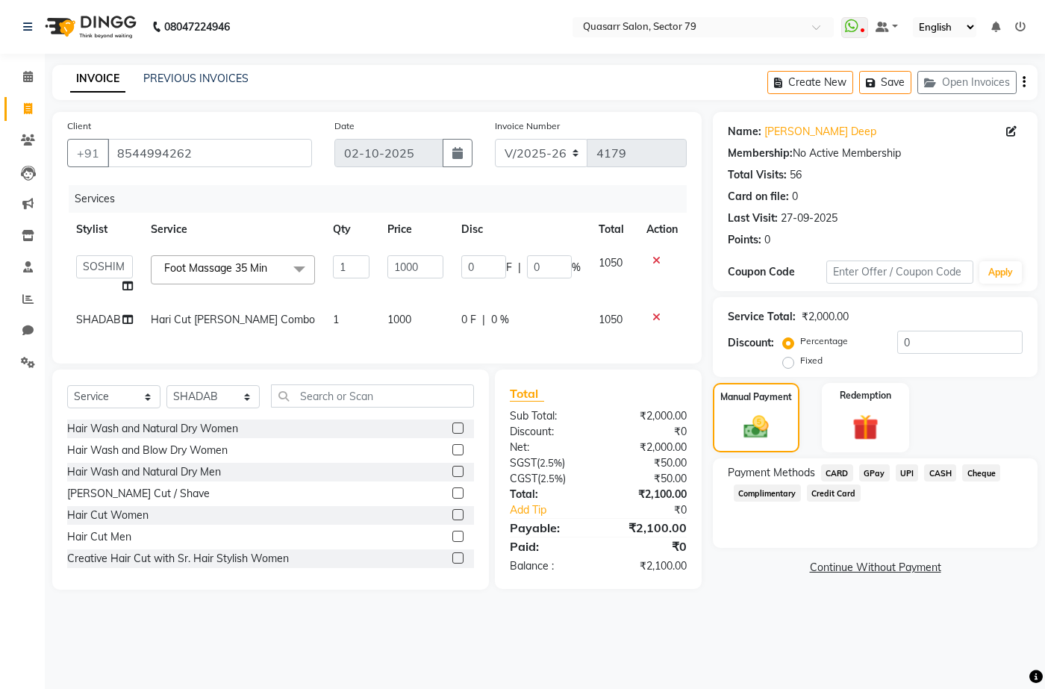
click at [908, 474] on span "UPI" at bounding box center [906, 472] width 23 height 17
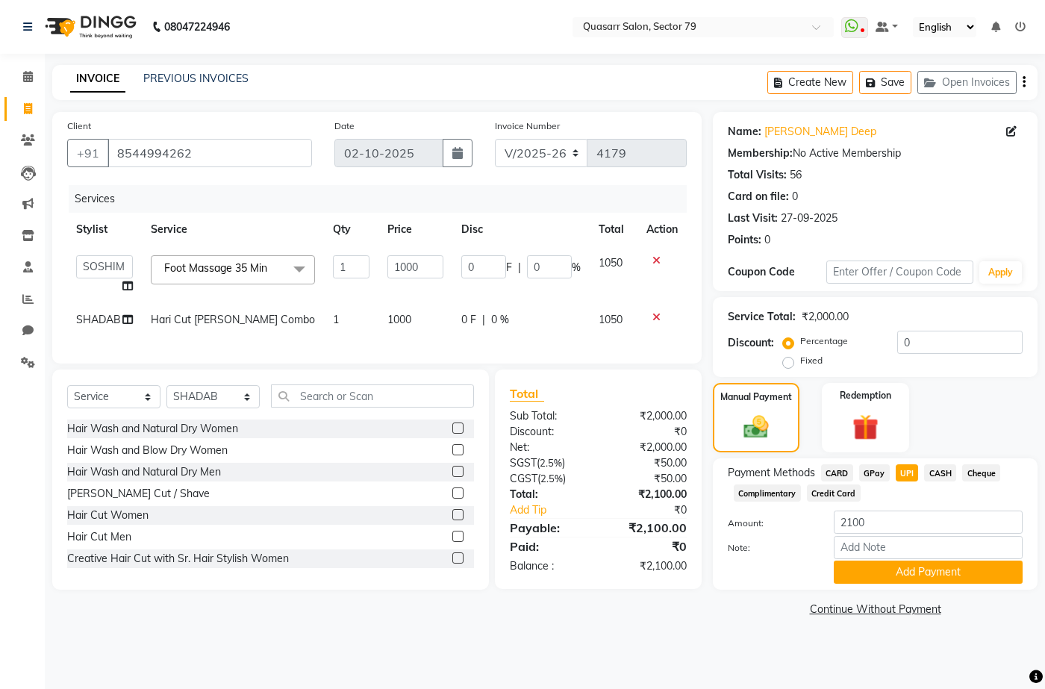
click at [928, 474] on span "CASH" at bounding box center [940, 472] width 32 height 17
click at [957, 571] on button "Add Payment" at bounding box center [928, 571] width 189 height 23
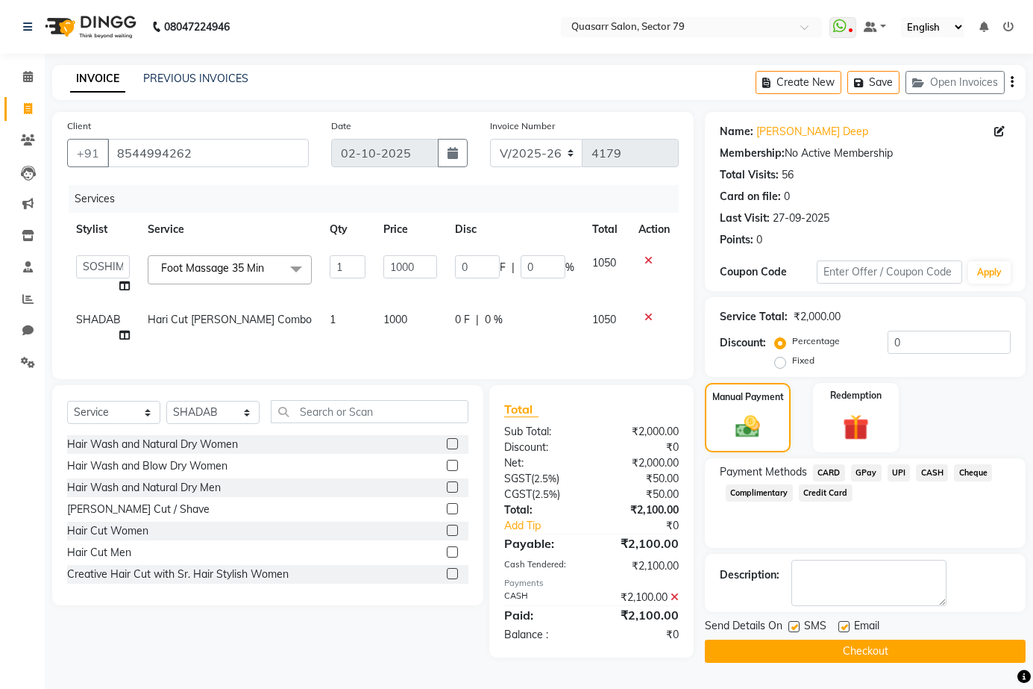
click at [800, 629] on label at bounding box center [794, 626] width 11 height 11
click at [798, 629] on input "checkbox" at bounding box center [794, 627] width 10 height 10
checkbox input "false"
click at [846, 627] on label at bounding box center [844, 626] width 11 height 11
click at [846, 627] on input "checkbox" at bounding box center [844, 627] width 10 height 10
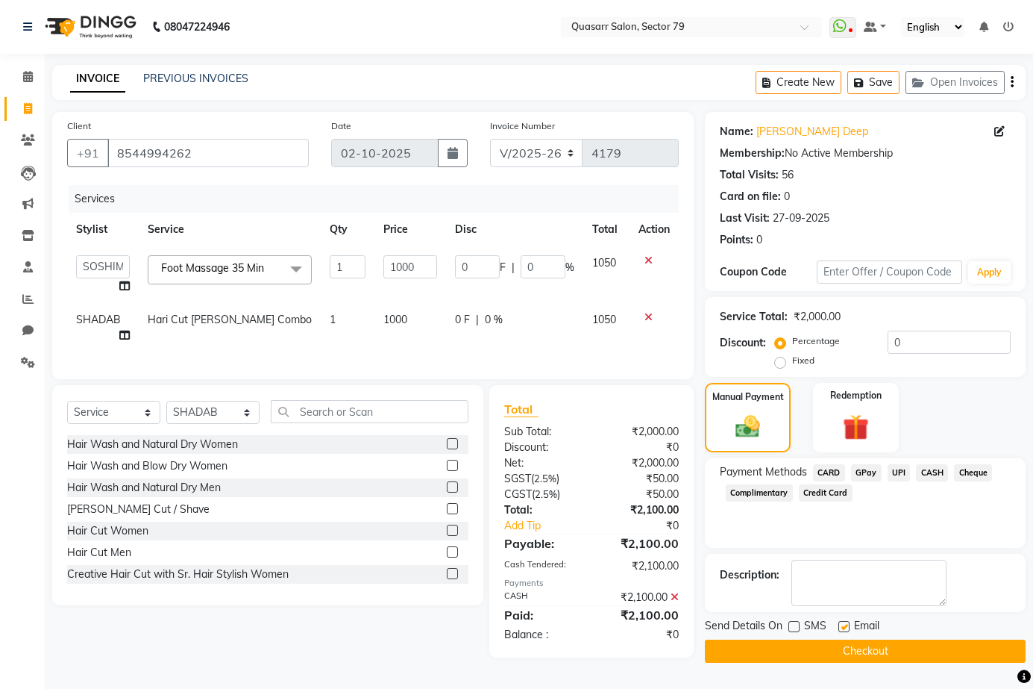
checkbox input "false"
click at [870, 650] on button "Checkout" at bounding box center [865, 651] width 321 height 23
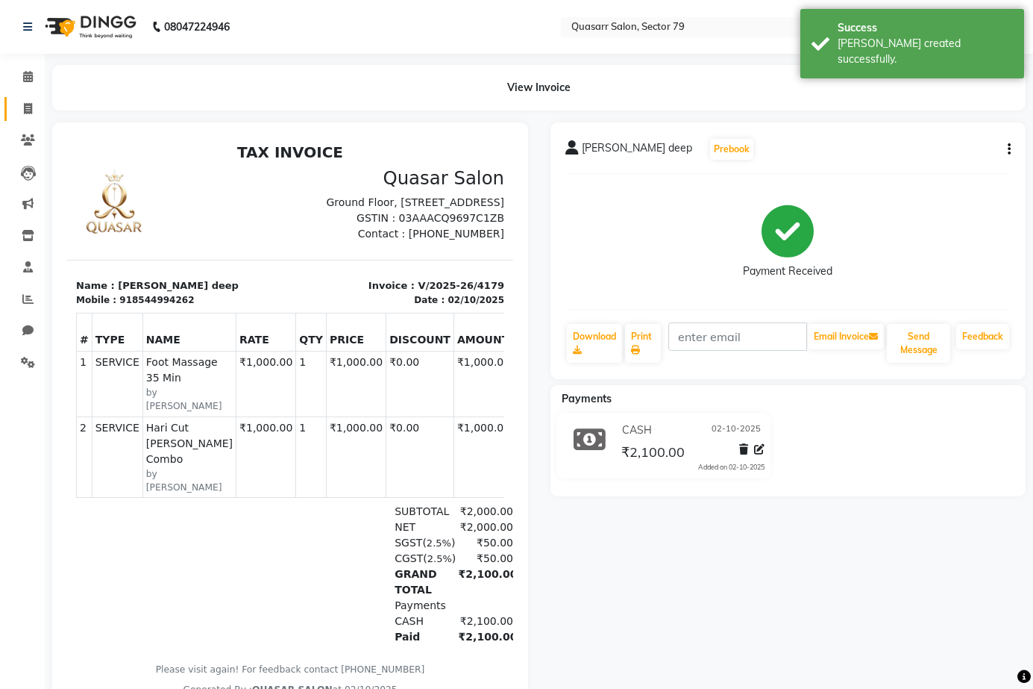
click at [28, 107] on icon at bounding box center [28, 108] width 8 height 11
select select "service"
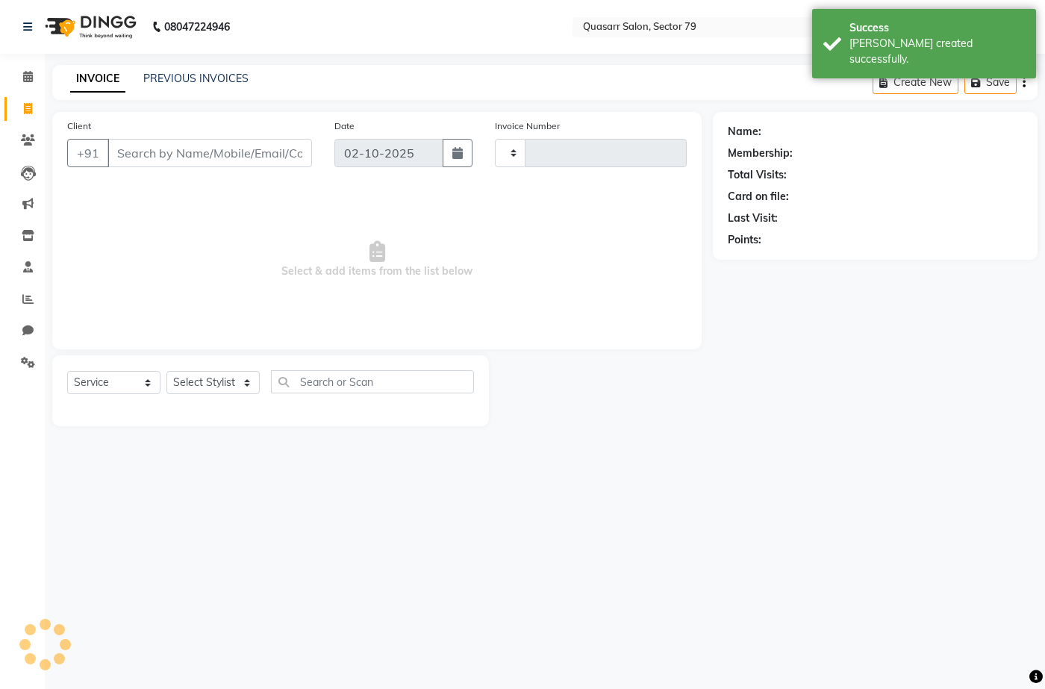
type input "4180"
select select "7231"
click at [178, 144] on input "Client" at bounding box center [209, 153] width 204 height 28
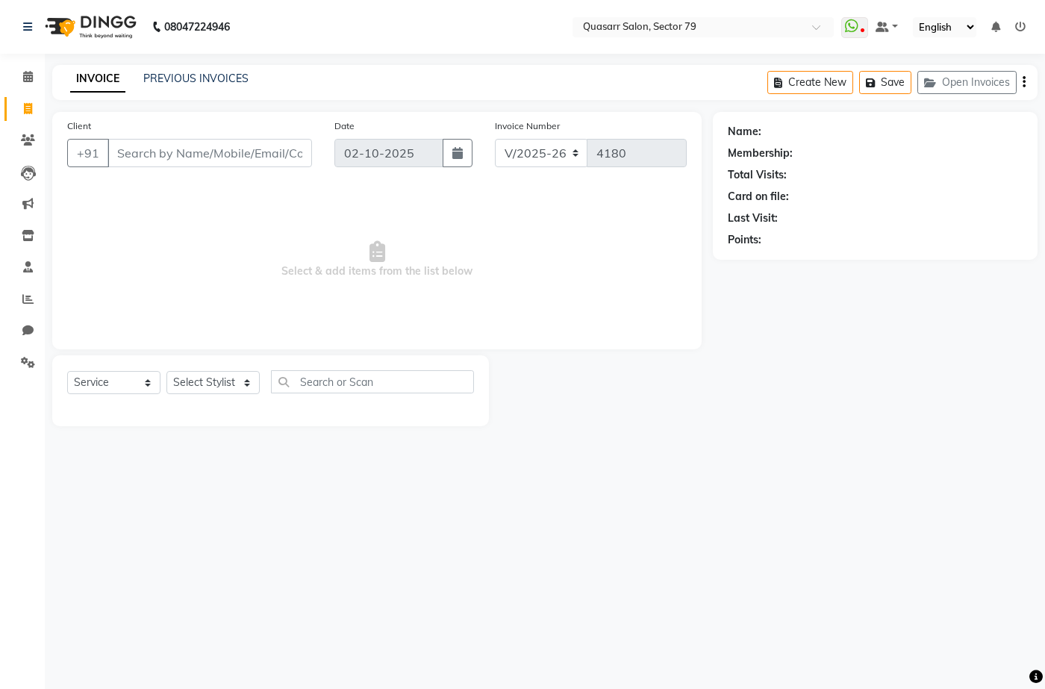
click at [169, 146] on input "Client" at bounding box center [209, 153] width 204 height 28
type input "9781311114"
click at [282, 160] on span "Add Client" at bounding box center [273, 153] width 59 height 15
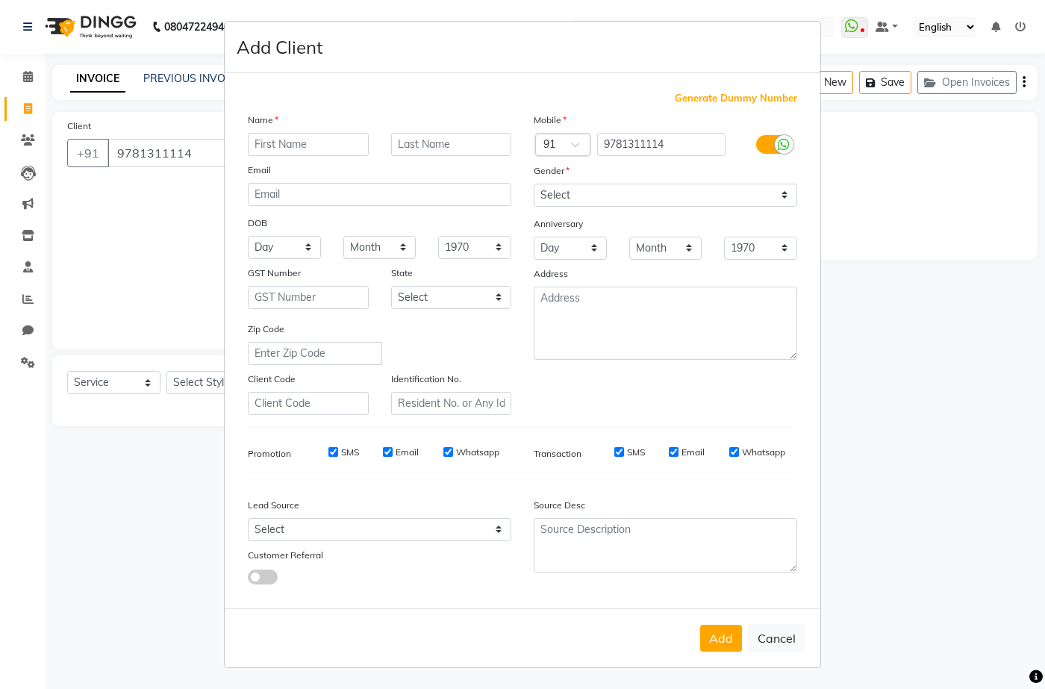
click at [295, 138] on input "text" at bounding box center [308, 144] width 121 height 23
type input "G"
type input "[PERSON_NAME]"
drag, startPoint x: 670, startPoint y: 195, endPoint x: 667, endPoint y: 204, distance: 10.1
click at [670, 195] on select "Select [DEMOGRAPHIC_DATA] [DEMOGRAPHIC_DATA] Other Prefer Not To Say" at bounding box center [665, 195] width 263 height 23
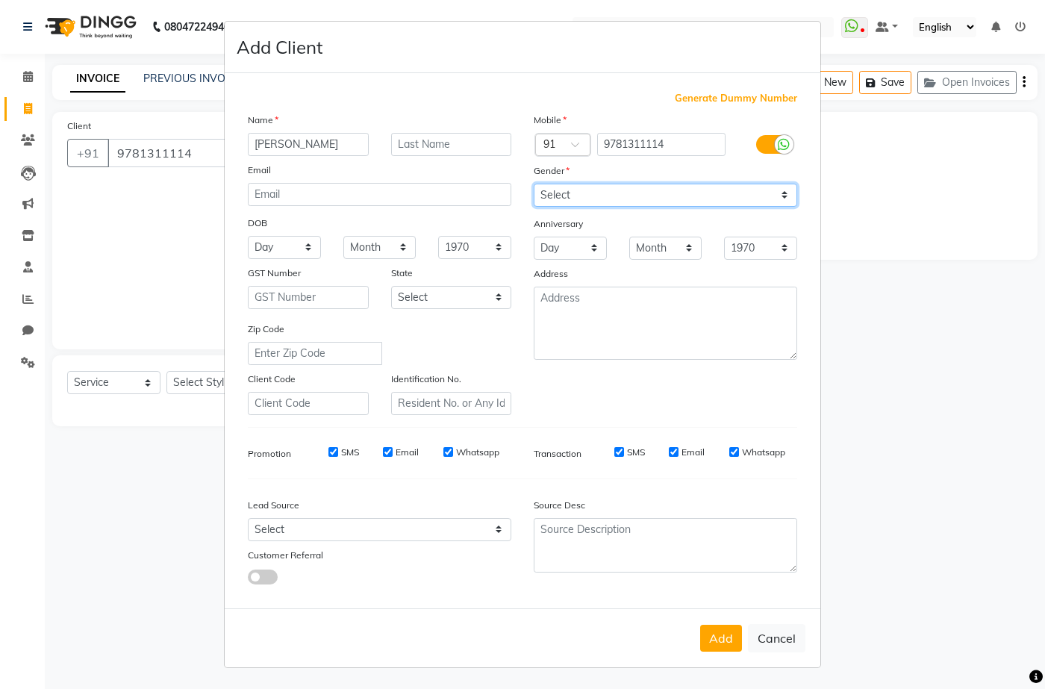
select select "[DEMOGRAPHIC_DATA]"
click at [534, 184] on select "Select [DEMOGRAPHIC_DATA] [DEMOGRAPHIC_DATA] Other Prefer Not To Say" at bounding box center [665, 195] width 263 height 23
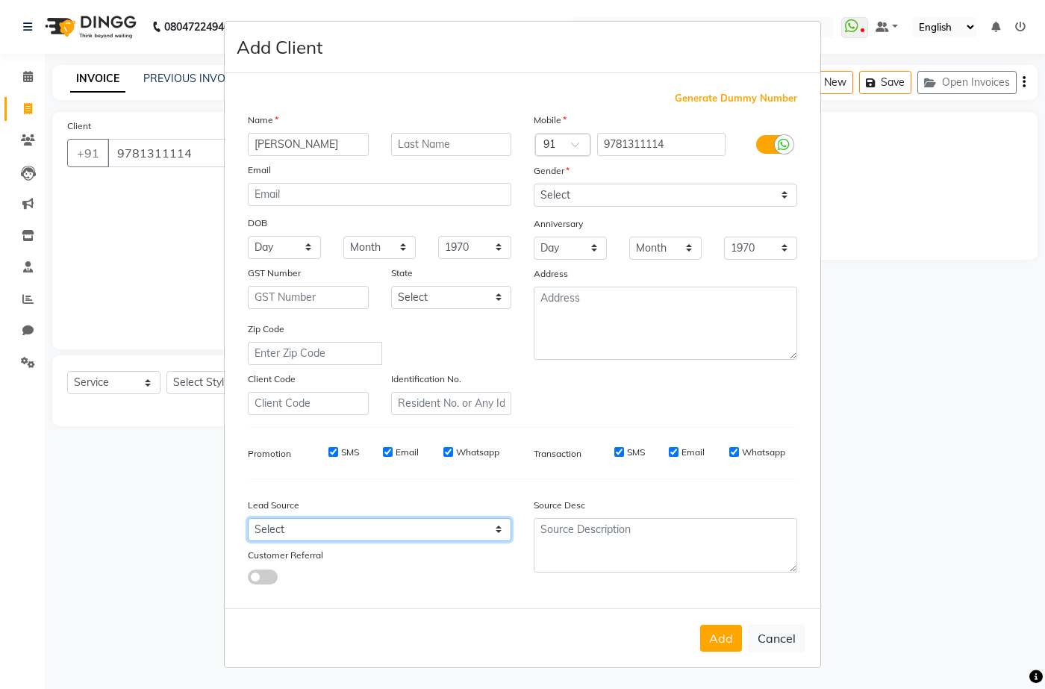
click at [364, 534] on select "Select Walk-in Referral Internet Friend Word of Mouth Advertisement Facebook Ju…" at bounding box center [379, 529] width 263 height 23
select select "49714"
click at [248, 518] on select "Select Walk-in Referral Internet Friend Word of Mouth Advertisement Facebook Ju…" at bounding box center [379, 529] width 263 height 23
click at [716, 640] on button "Add" at bounding box center [721, 638] width 42 height 27
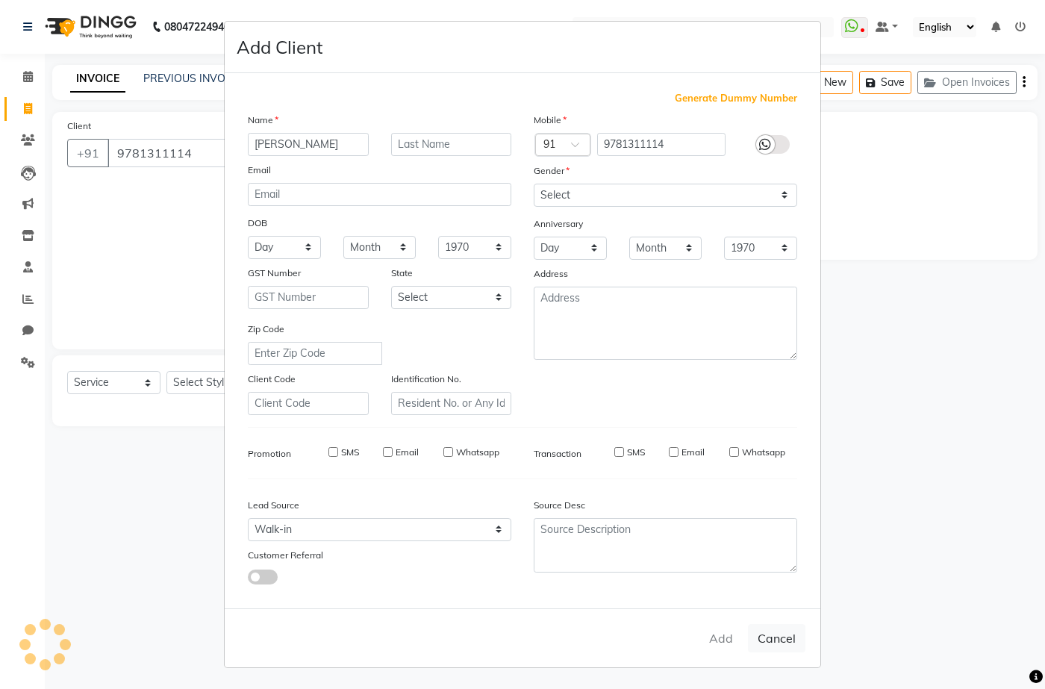
select select
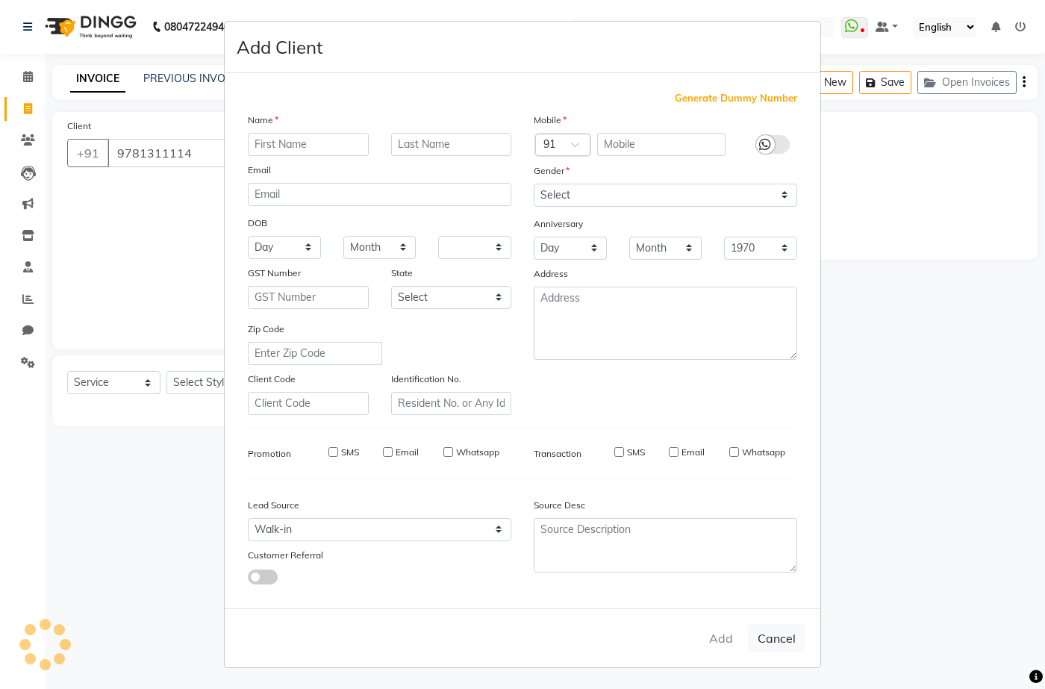
select select
checkbox input "false"
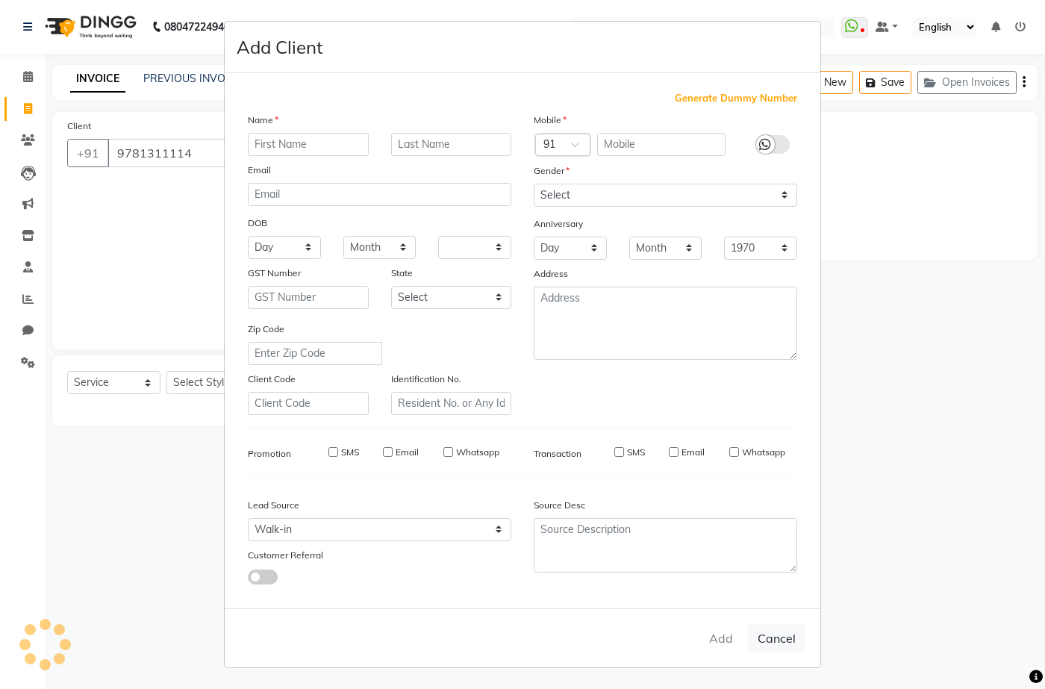
checkbox input "false"
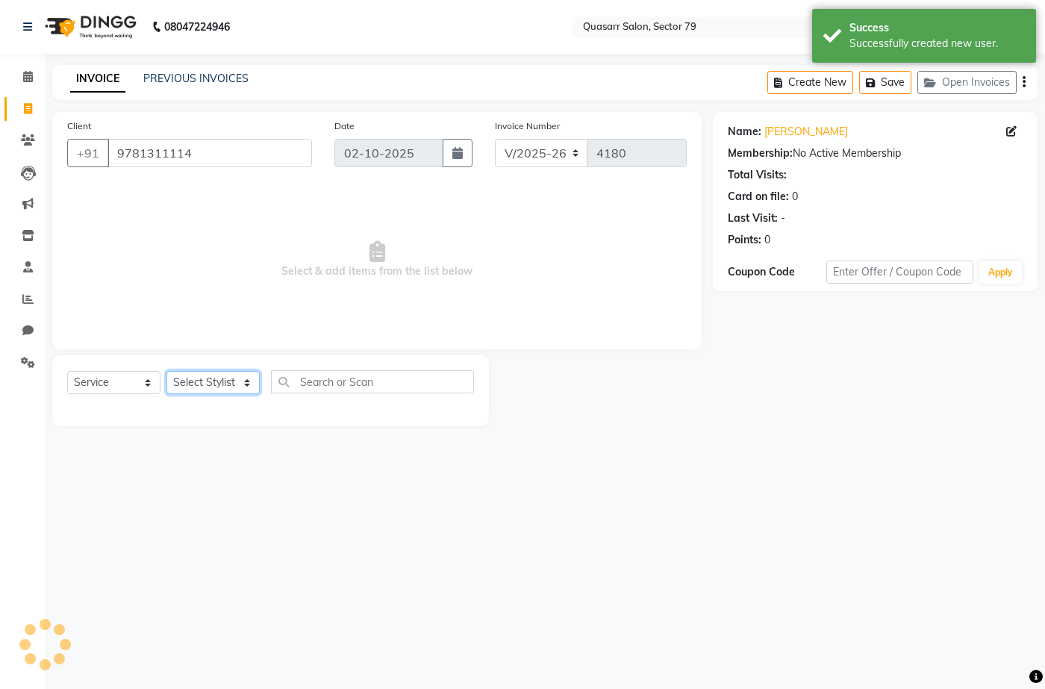
click at [200, 381] on select "Select Stylist ABOY ADDY MUA Aruna [PERSON_NAME] DEEP [PERSON_NAME] [PERSON_NAM…" at bounding box center [212, 382] width 93 height 23
select select "61608"
click at [166, 371] on select "Select Stylist ABOY ADDY MUA Aruna [PERSON_NAME] DEEP [PERSON_NAME] [PERSON_NAM…" at bounding box center [212, 382] width 93 height 23
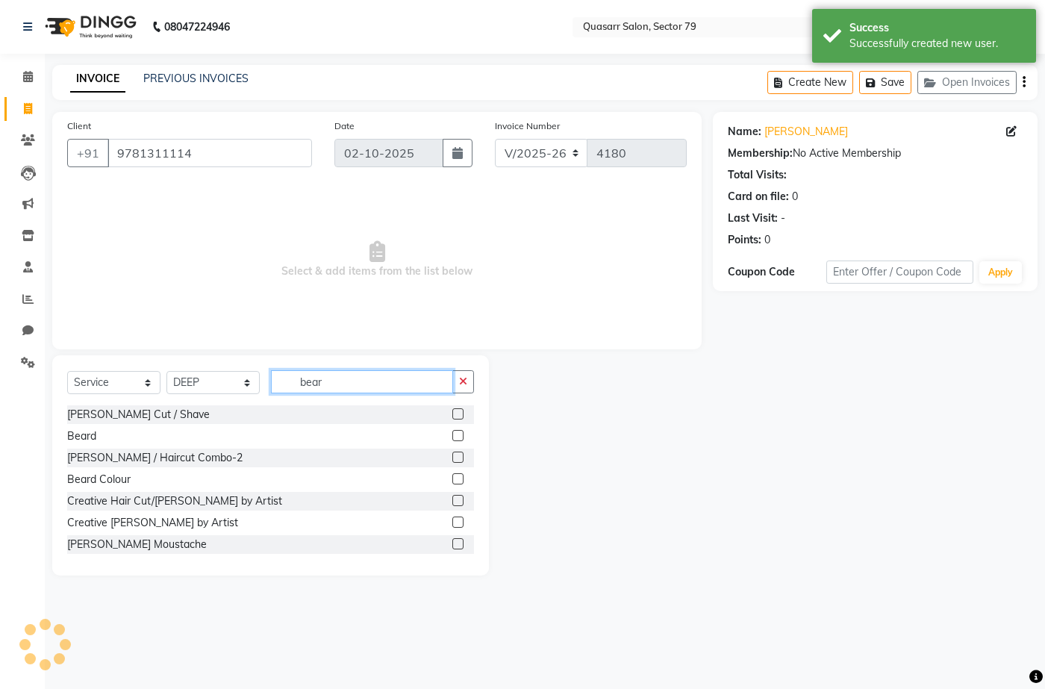
type input "bear"
click at [100, 441] on div "Beard" at bounding box center [270, 436] width 407 height 19
click at [93, 438] on div "Beard" at bounding box center [81, 436] width 29 height 16
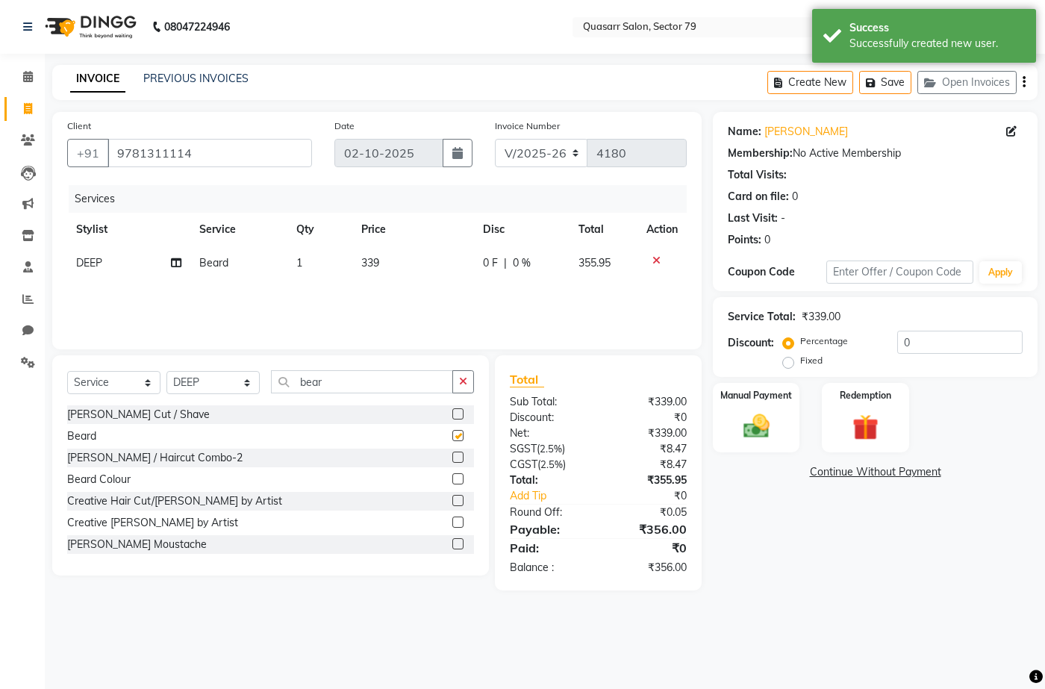
checkbox input "false"
click at [463, 385] on icon "button" at bounding box center [463, 381] width 8 height 10
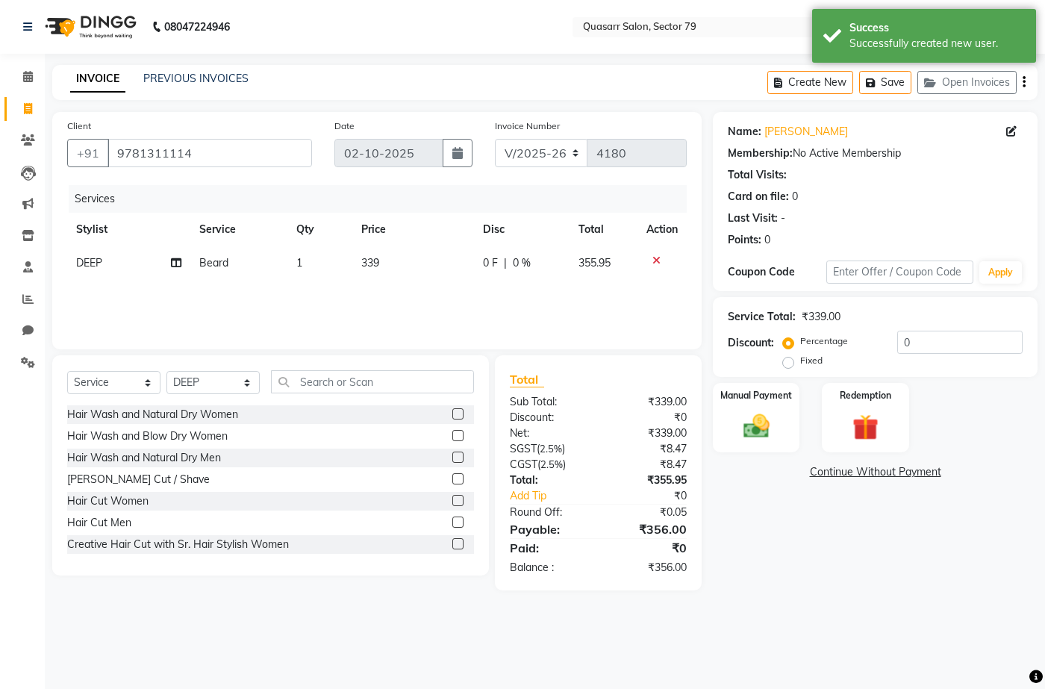
click at [416, 277] on td "339" at bounding box center [413, 263] width 122 height 34
select select "61608"
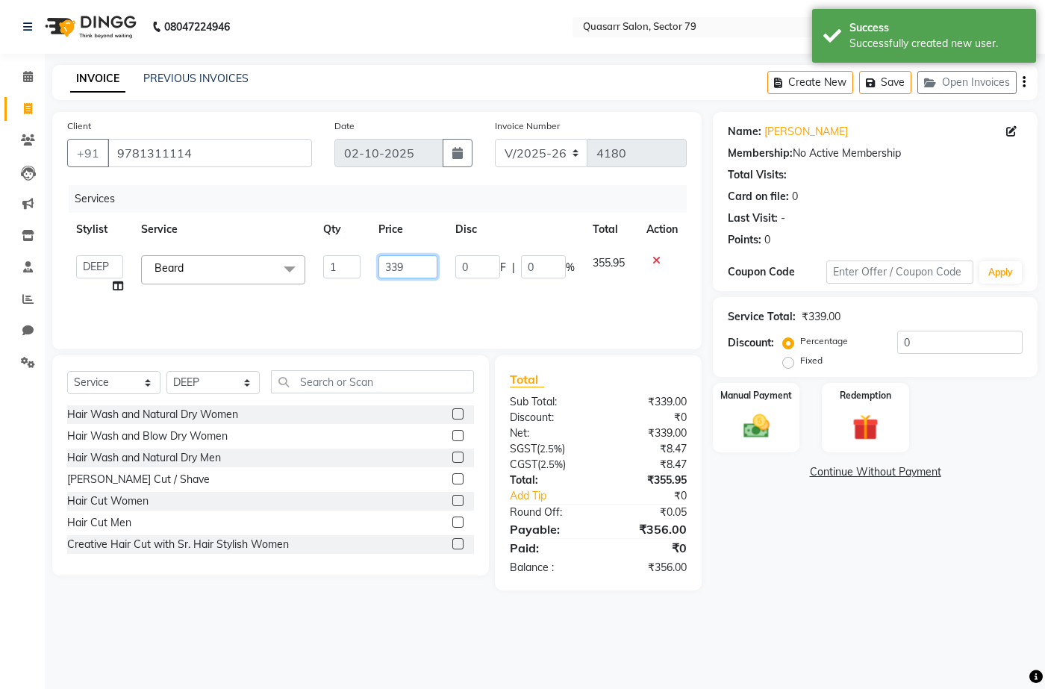
click at [396, 262] on input "339" at bounding box center [407, 266] width 58 height 23
type input "400"
drag, startPoint x: 920, startPoint y: 341, endPoint x: 930, endPoint y: 341, distance: 9.7
click at [921, 341] on input "0" at bounding box center [959, 342] width 125 height 23
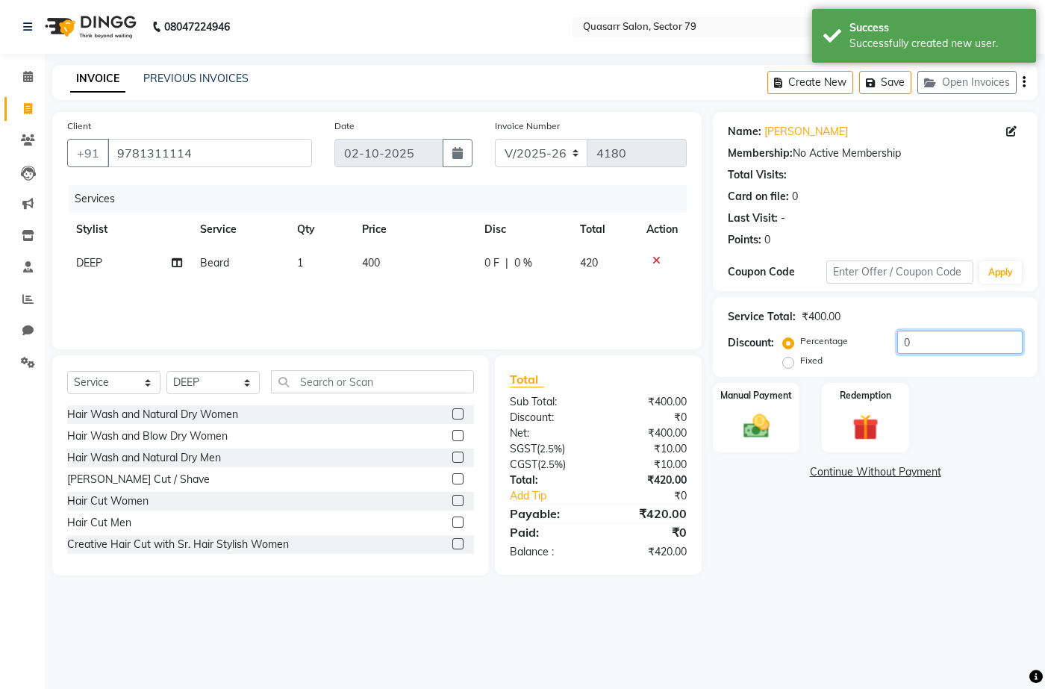
drag, startPoint x: 930, startPoint y: 341, endPoint x: 704, endPoint y: 341, distance: 225.4
click at [710, 342] on div "Client [PHONE_NUMBER] Date [DATE] Invoice Number V/2025 V/[PHONE_NUMBER] Servic…" at bounding box center [544, 343] width 1007 height 463
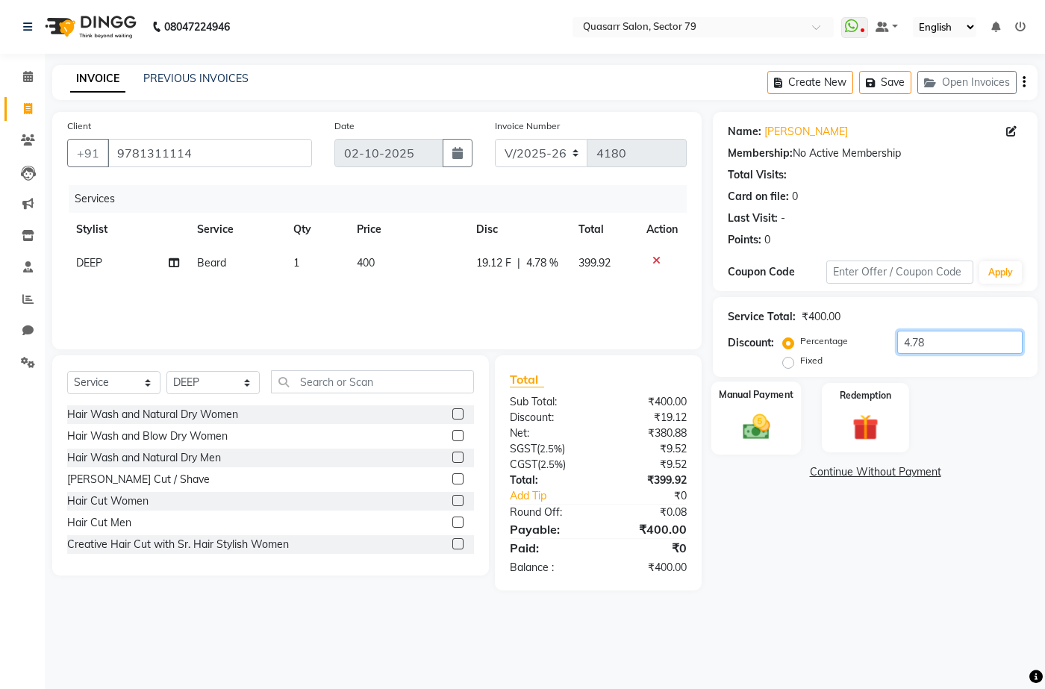
type input "4.78"
click at [763, 432] on img at bounding box center [756, 425] width 44 height 31
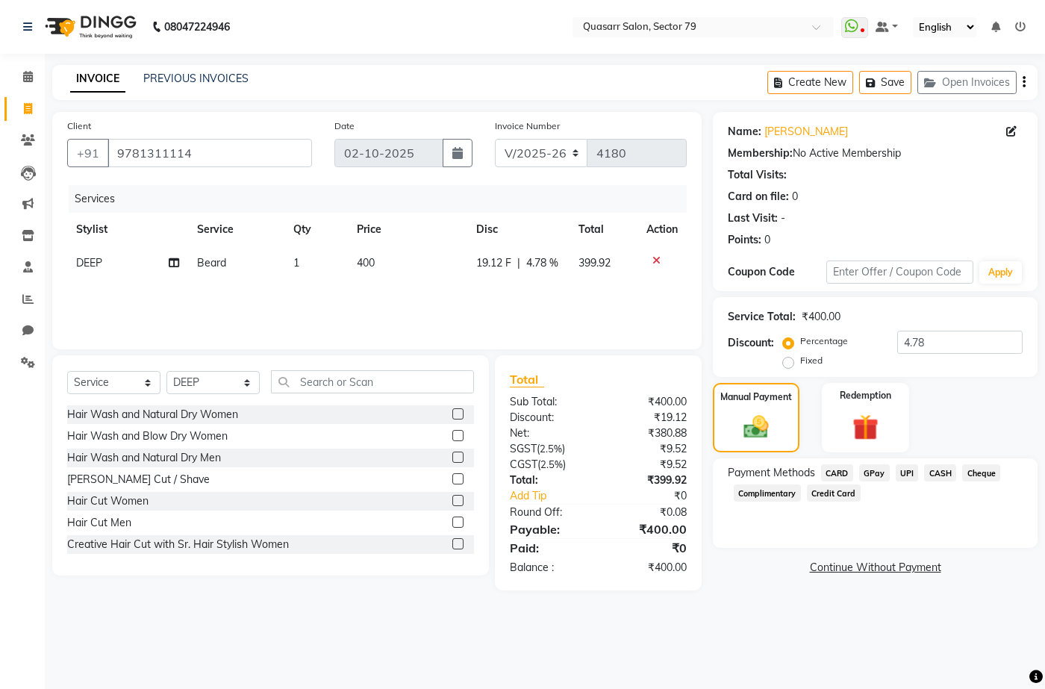
click at [913, 472] on span "UPI" at bounding box center [906, 472] width 23 height 17
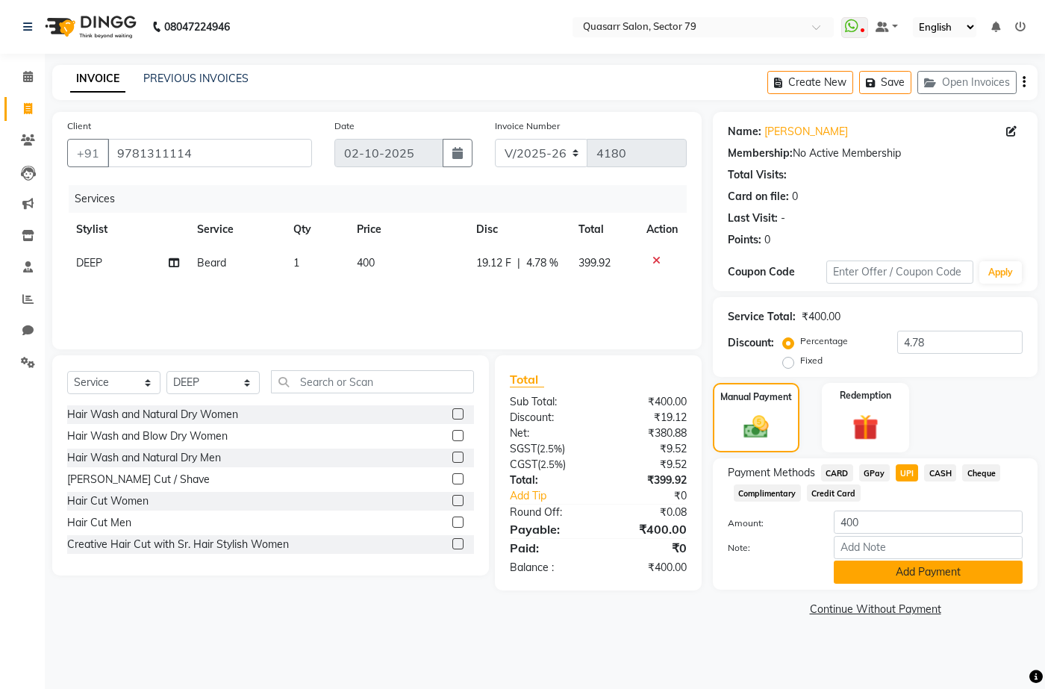
click at [966, 571] on button "Add Payment" at bounding box center [928, 571] width 189 height 23
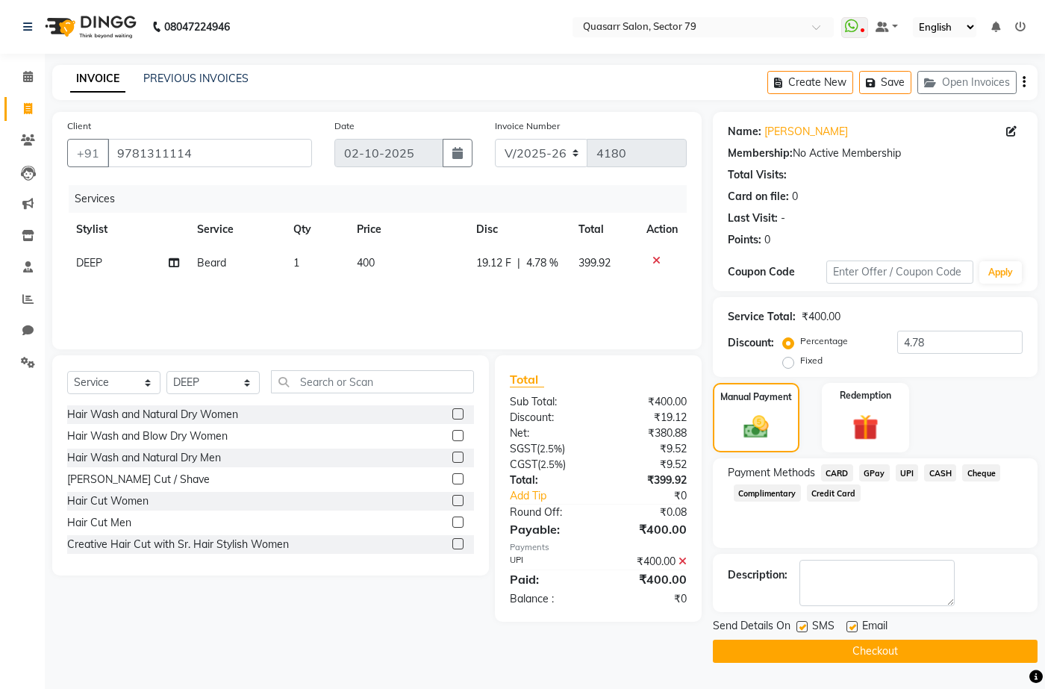
click at [802, 626] on label at bounding box center [801, 626] width 11 height 11
click at [802, 626] on input "checkbox" at bounding box center [801, 627] width 10 height 10
checkbox input "false"
click at [848, 627] on label at bounding box center [851, 626] width 11 height 11
click at [848, 627] on input "checkbox" at bounding box center [851, 627] width 10 height 10
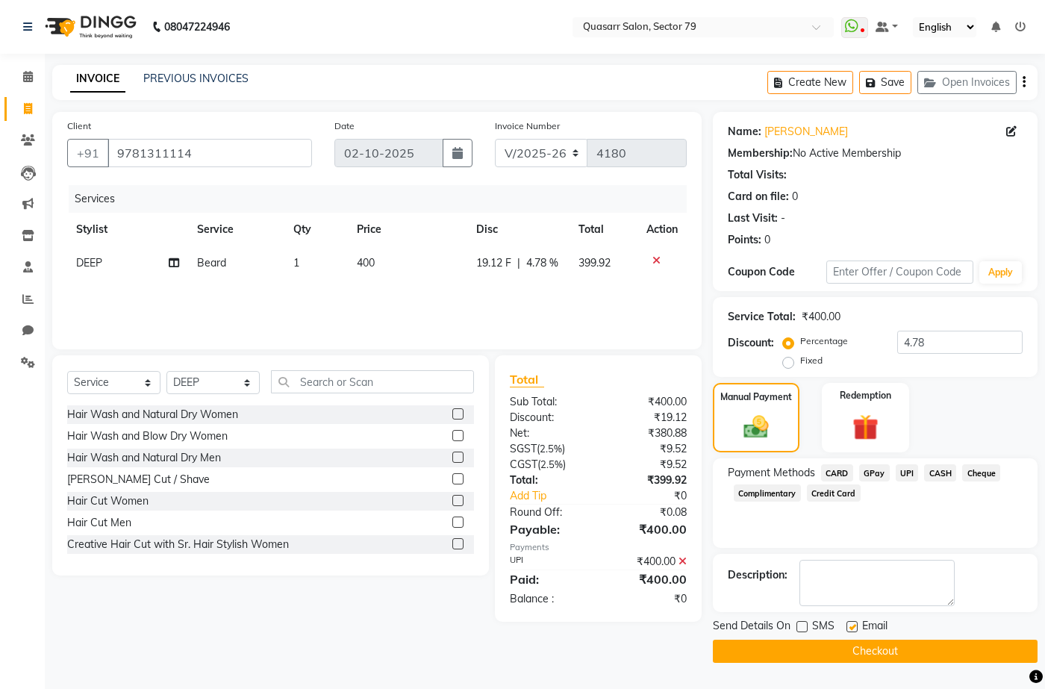
checkbox input "false"
click at [879, 645] on button "Checkout" at bounding box center [875, 651] width 325 height 23
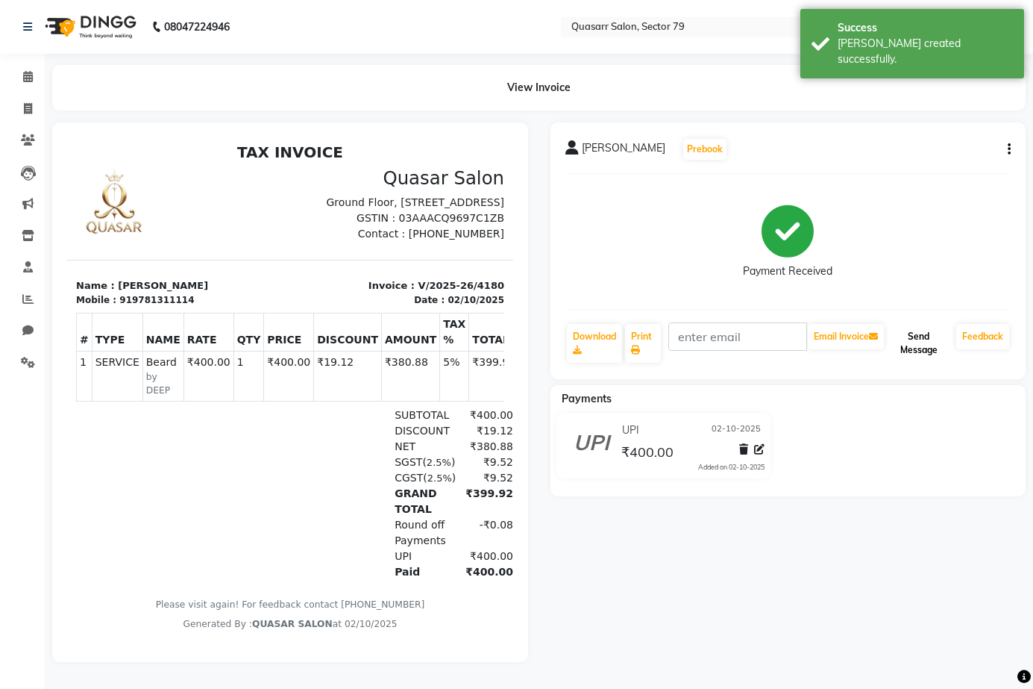
click at [928, 345] on button "Send Message" at bounding box center [918, 343] width 63 height 39
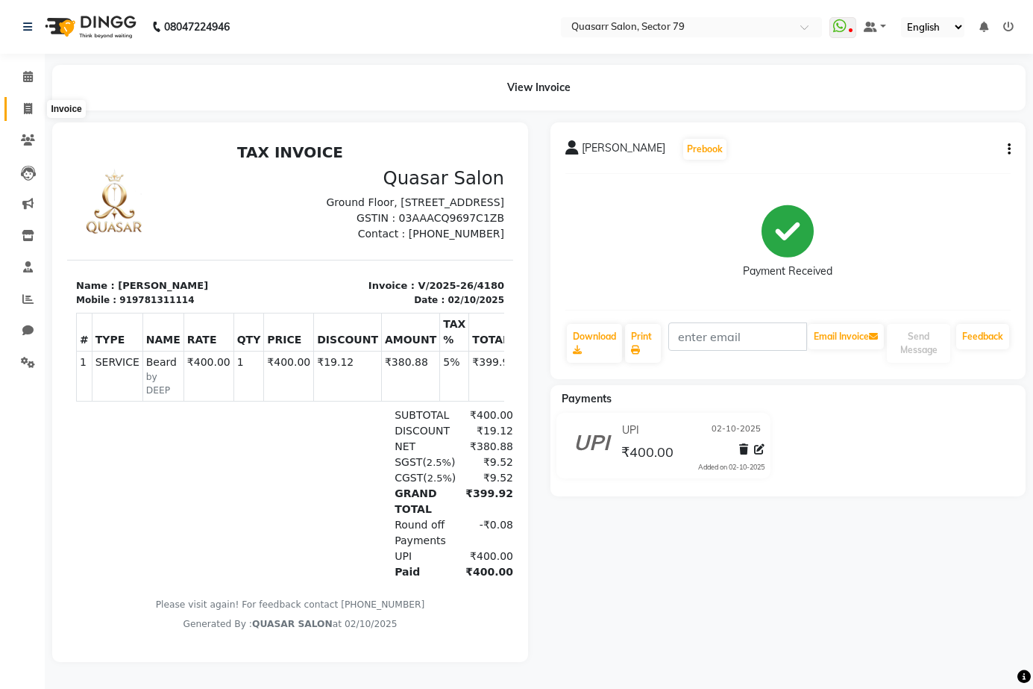
click at [24, 107] on icon at bounding box center [28, 108] width 8 height 11
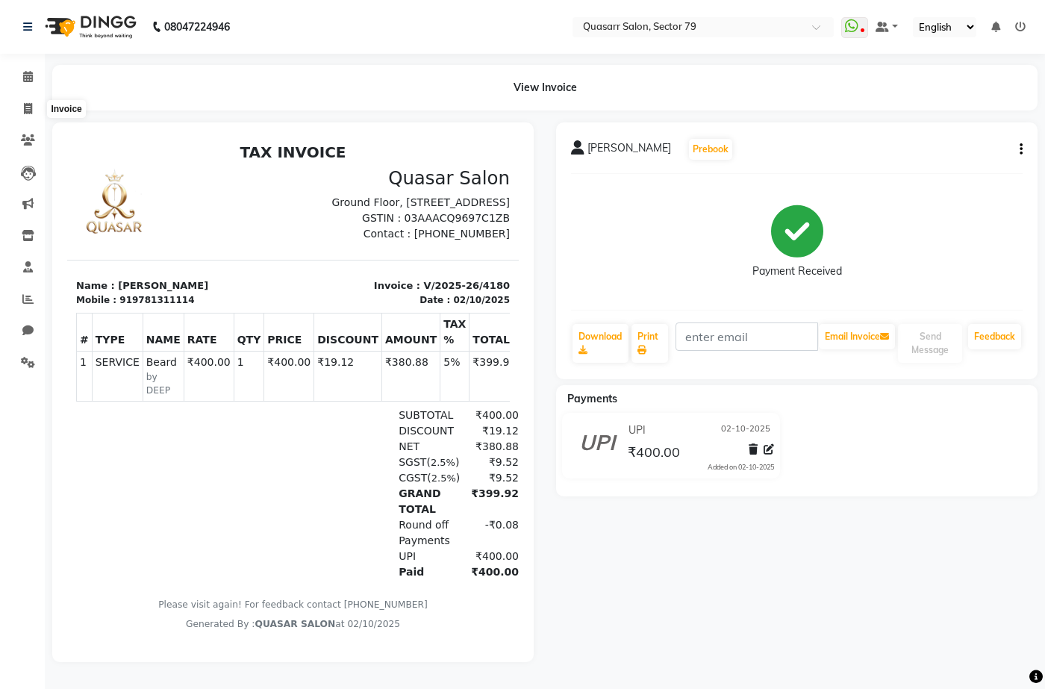
select select "service"
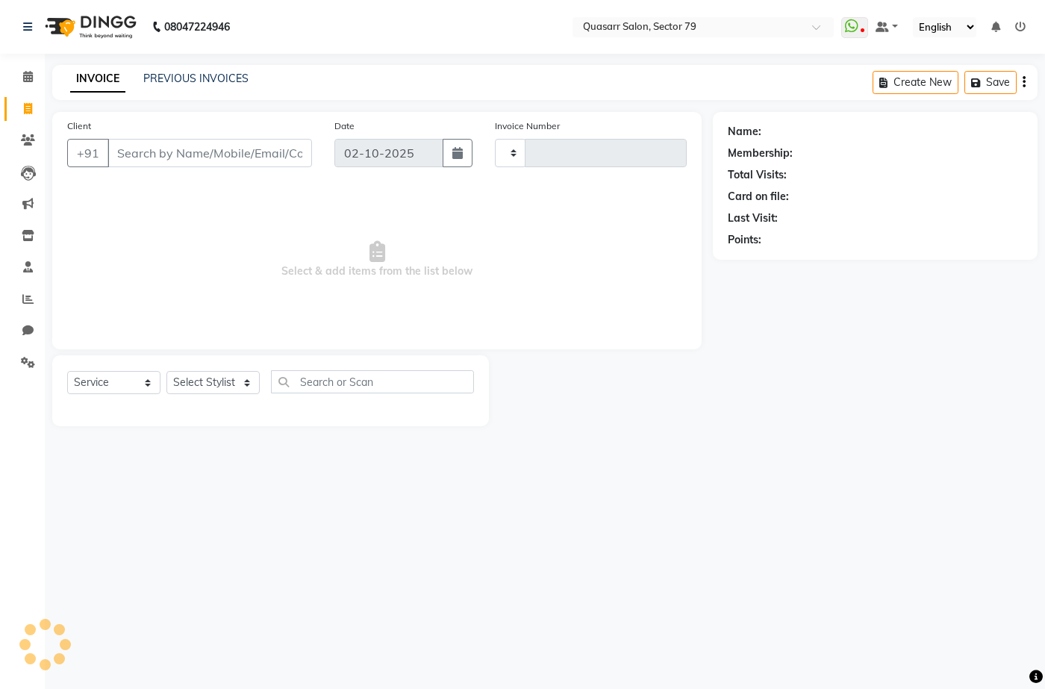
type input "4181"
select select "7231"
click at [470, 29] on nav "08047224946 Select Location × Quasarr Salon, Sector 79 WhatsApp Status ✕ Status…" at bounding box center [522, 27] width 1045 height 54
